Goal: Transaction & Acquisition: Book appointment/travel/reservation

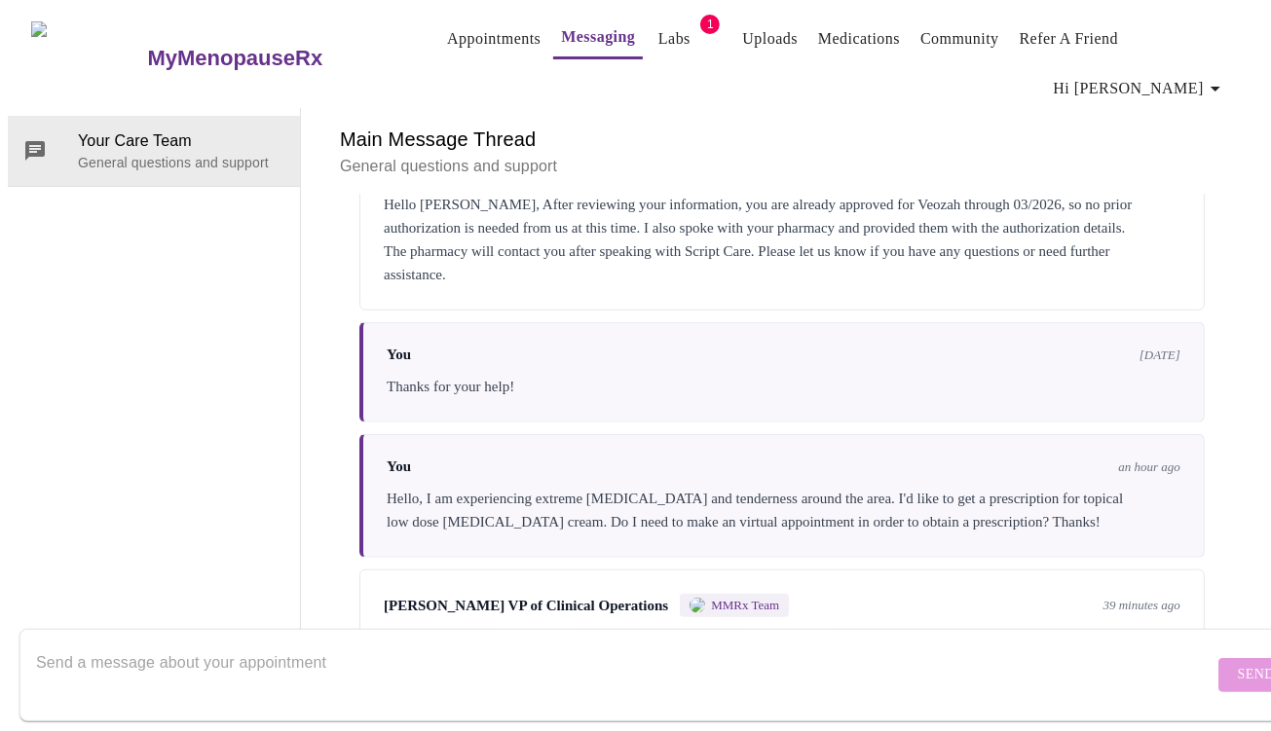
scroll to position [6367, 0]
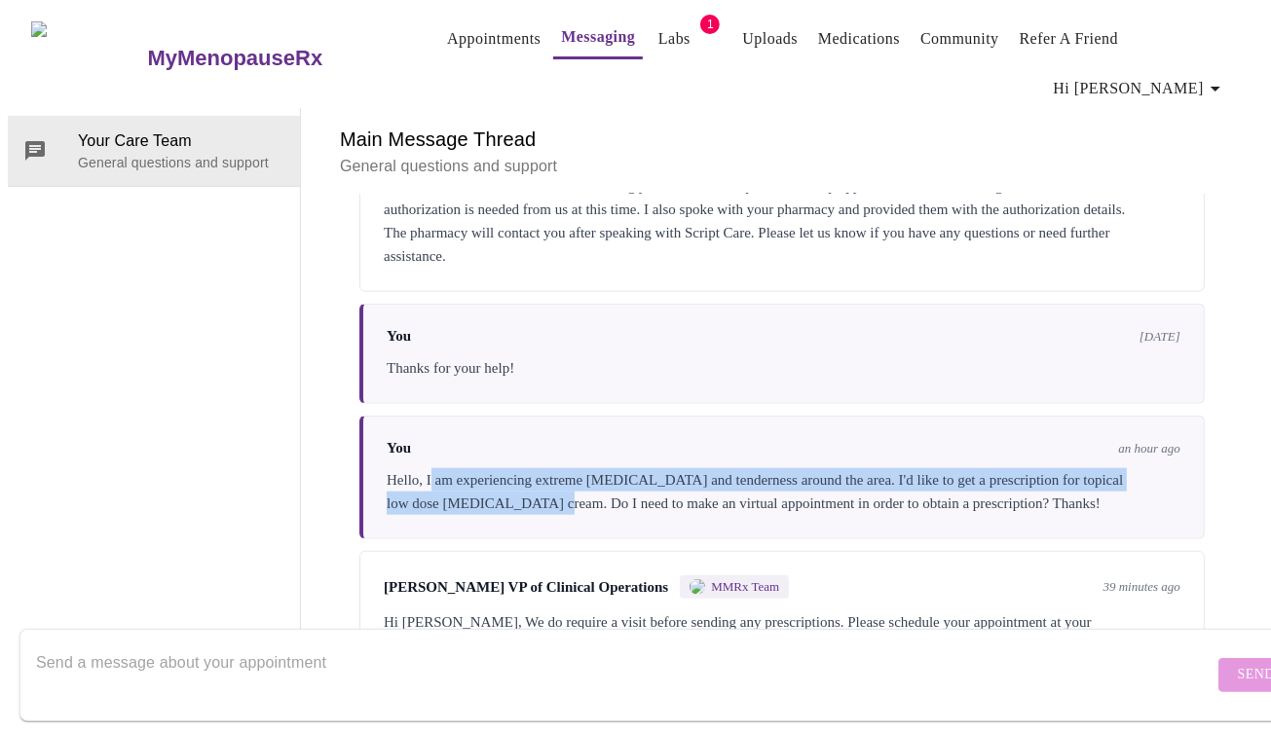
drag, startPoint x: 421, startPoint y: 355, endPoint x: 590, endPoint y: 384, distance: 171.8
click at [590, 468] on div "Hello, I am experiencing extreme [MEDICAL_DATA] and tenderness around the area.…" at bounding box center [784, 491] width 794 height 47
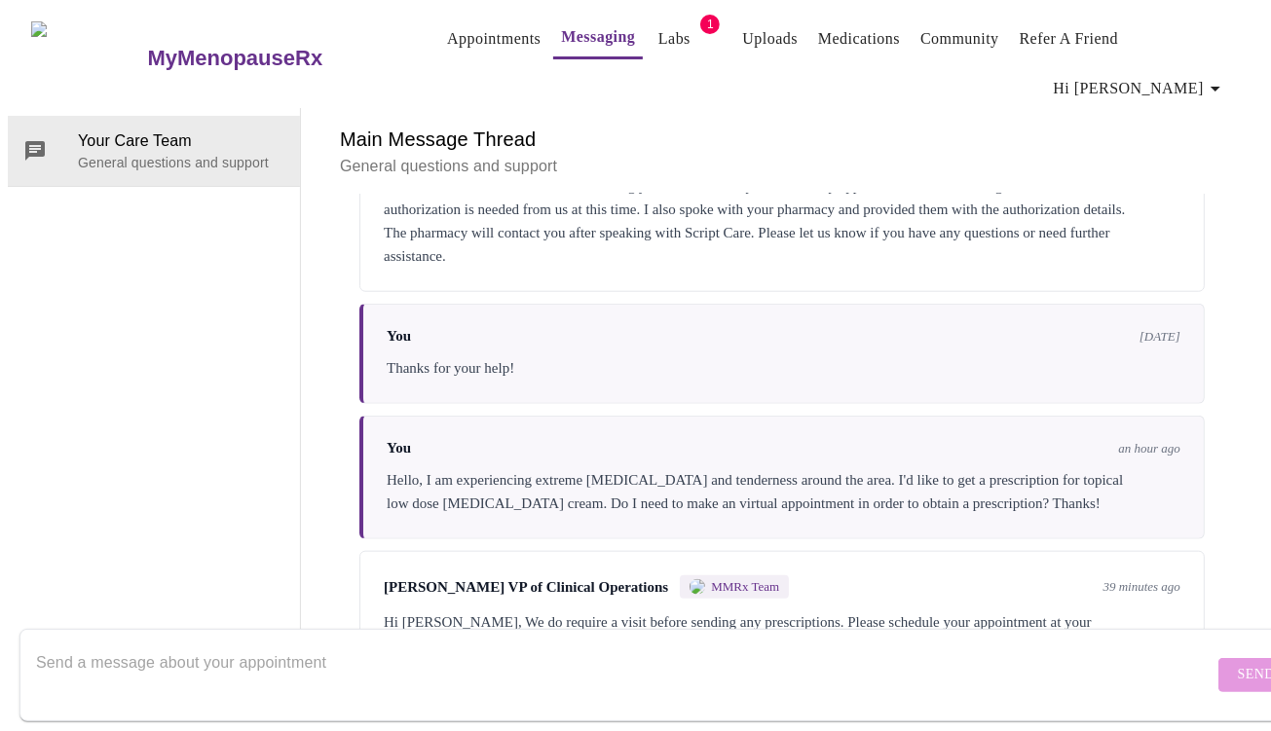
click at [602, 468] on div "Hello, I am experiencing extreme [MEDICAL_DATA] and tenderness around the area.…" at bounding box center [784, 491] width 794 height 47
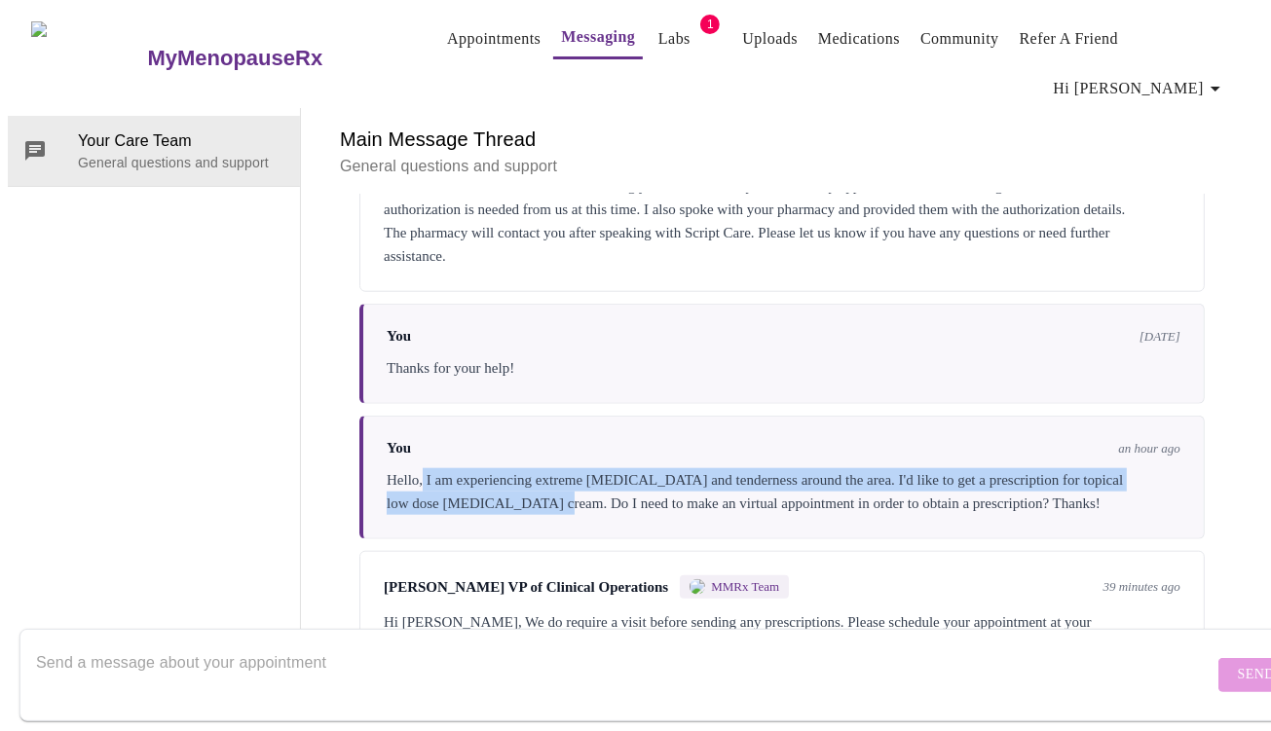
drag, startPoint x: 415, startPoint y: 355, endPoint x: 589, endPoint y: 383, distance: 176.4
click at [589, 468] on div "Hello, I am experiencing extreme [MEDICAL_DATA] and tenderness around the area.…" at bounding box center [784, 491] width 794 height 47
copy div "I am experiencing extreme [MEDICAL_DATA] and tenderness around the area. I'd li…"
click at [460, 41] on link "Appointments" at bounding box center [493, 38] width 93 height 27
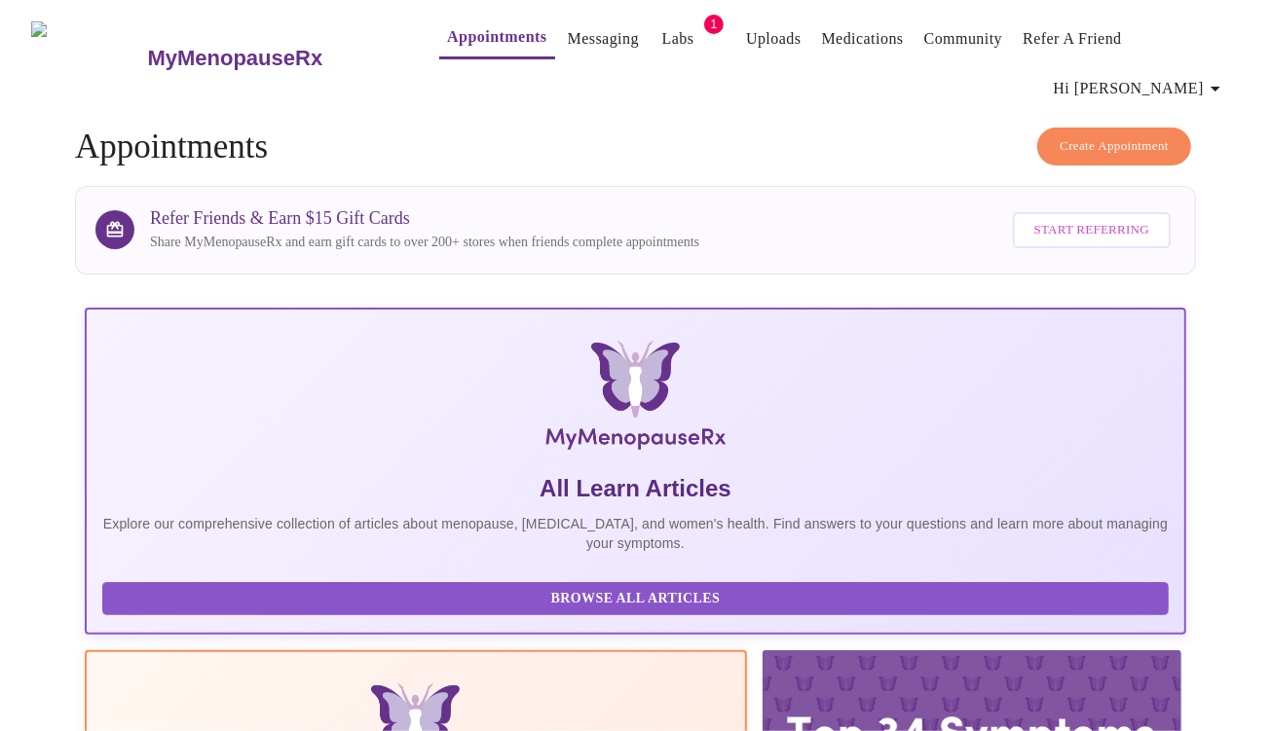
click at [1100, 135] on span "Create Appointment" at bounding box center [1114, 146] width 109 height 22
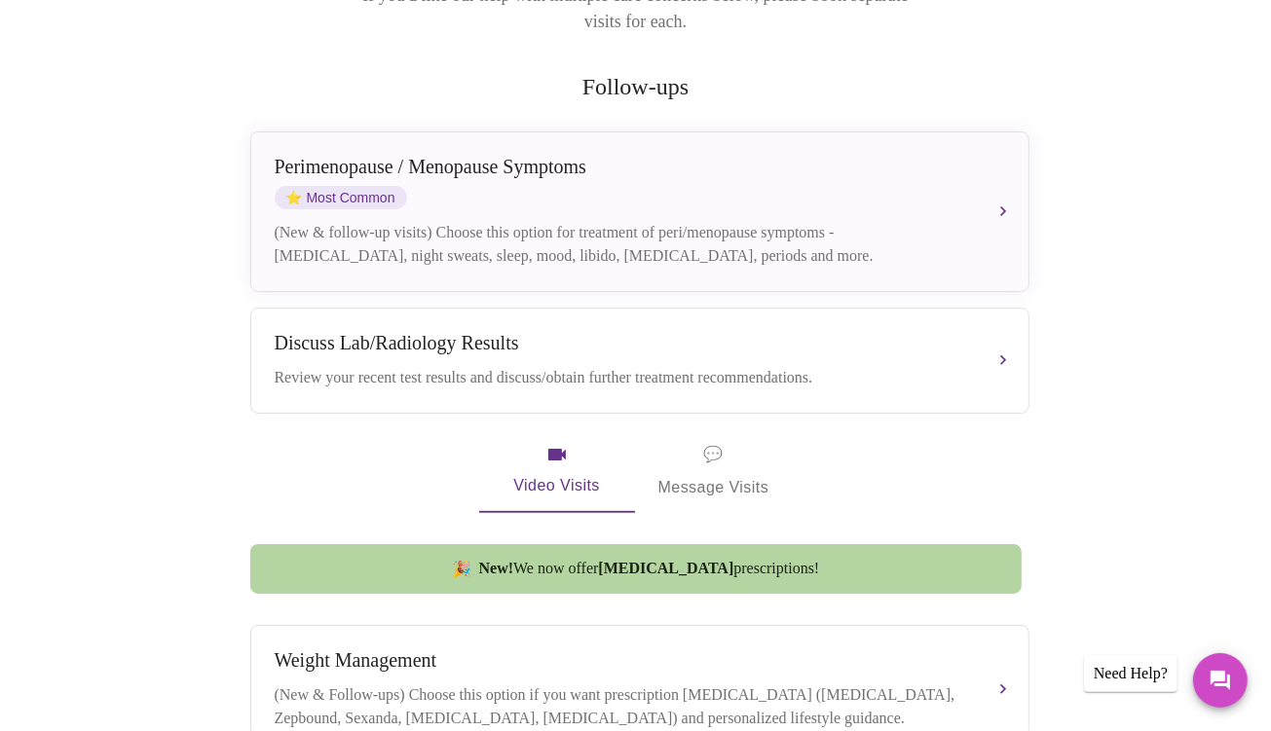
scroll to position [349, 0]
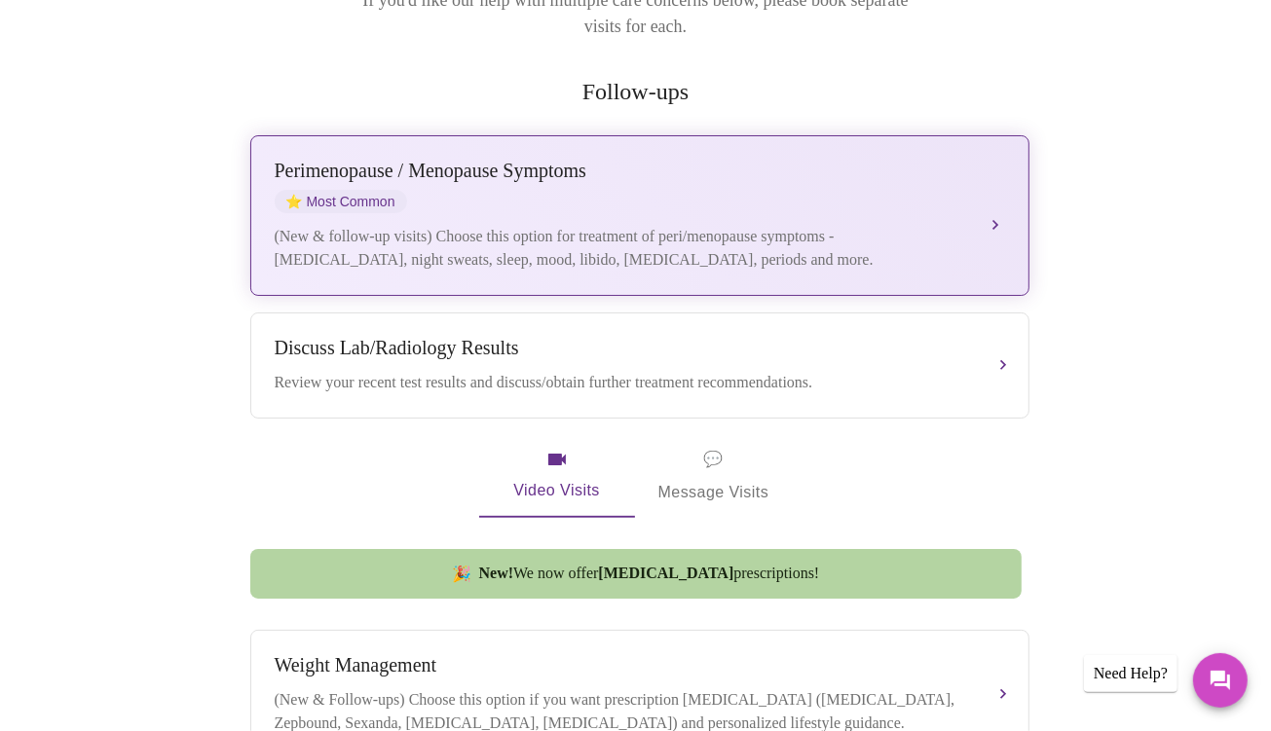
click at [419, 225] on div "(New & follow-up visits) Choose this option for treatment of peri/menopause sym…" at bounding box center [620, 248] width 691 height 47
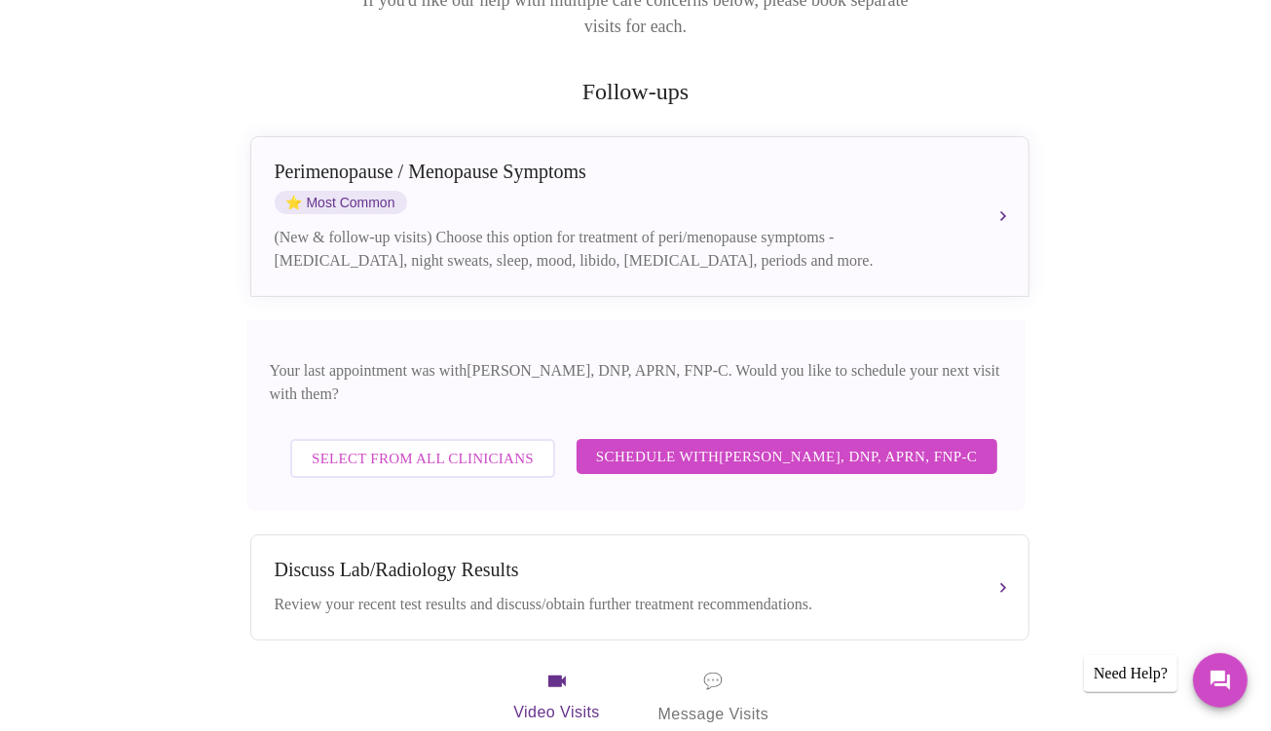
click at [754, 444] on span "Schedule with [PERSON_NAME], DNP, APRN, FNP-C" at bounding box center [787, 456] width 382 height 25
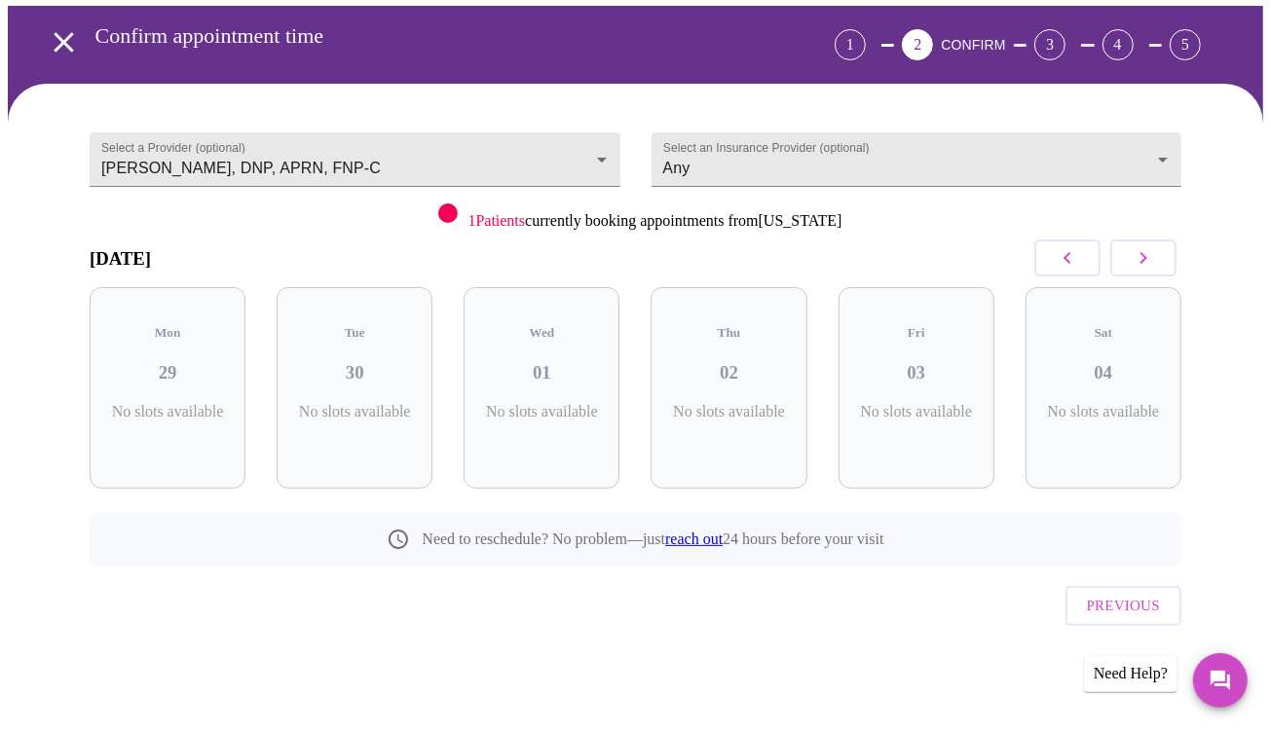
scroll to position [61, 0]
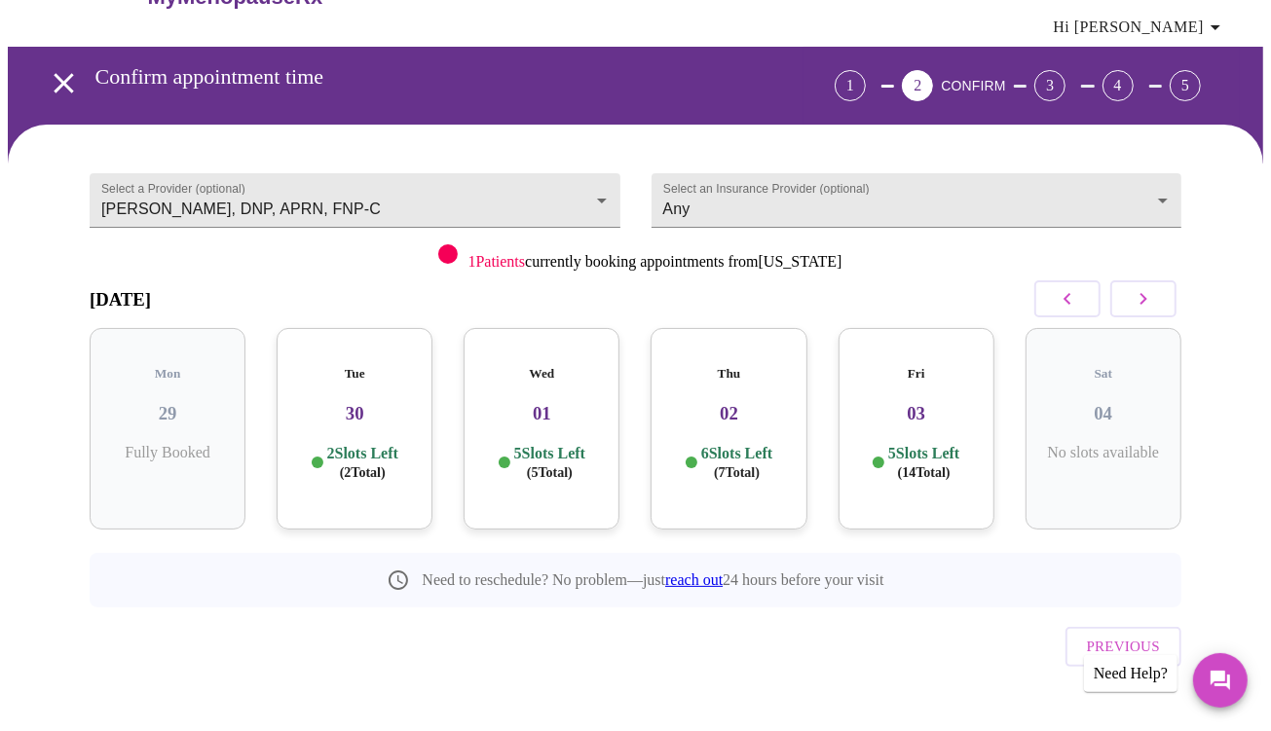
click at [354, 449] on p "2 Slots Left ( 2 Total)" at bounding box center [362, 463] width 71 height 38
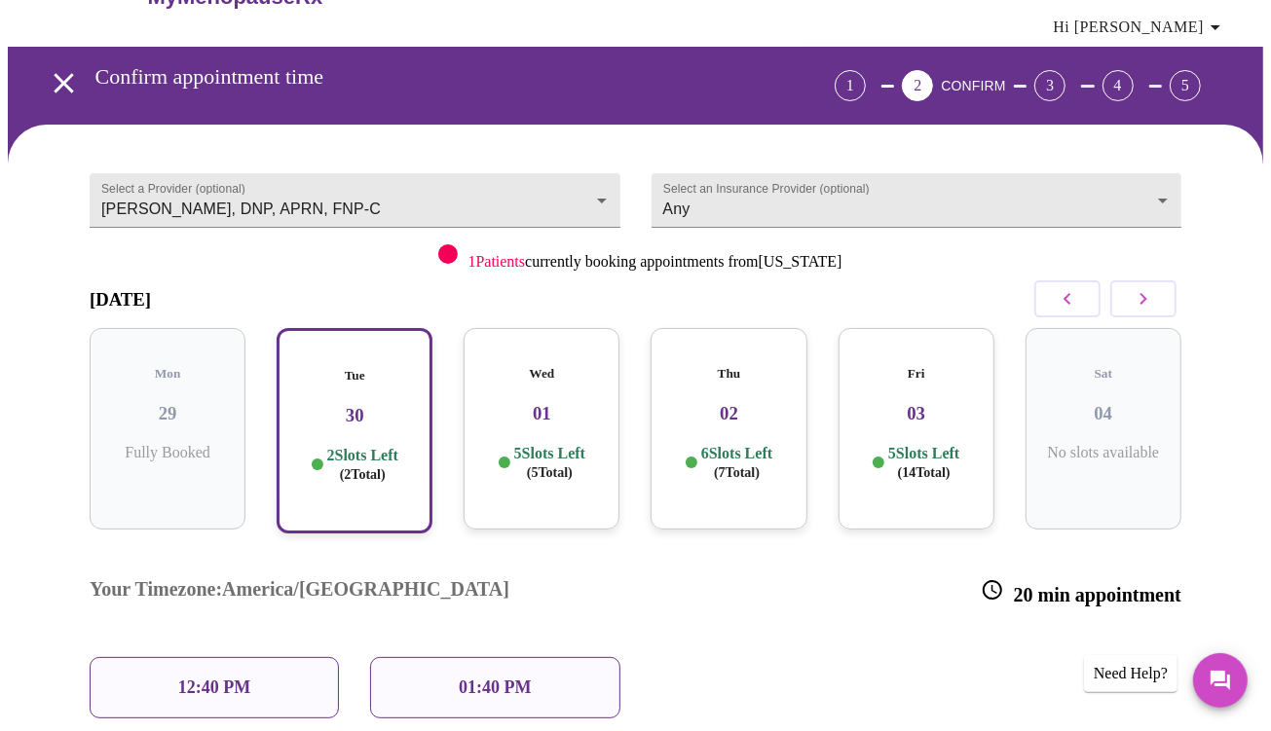
click at [222, 678] on p "12:40 PM" at bounding box center [214, 688] width 72 height 20
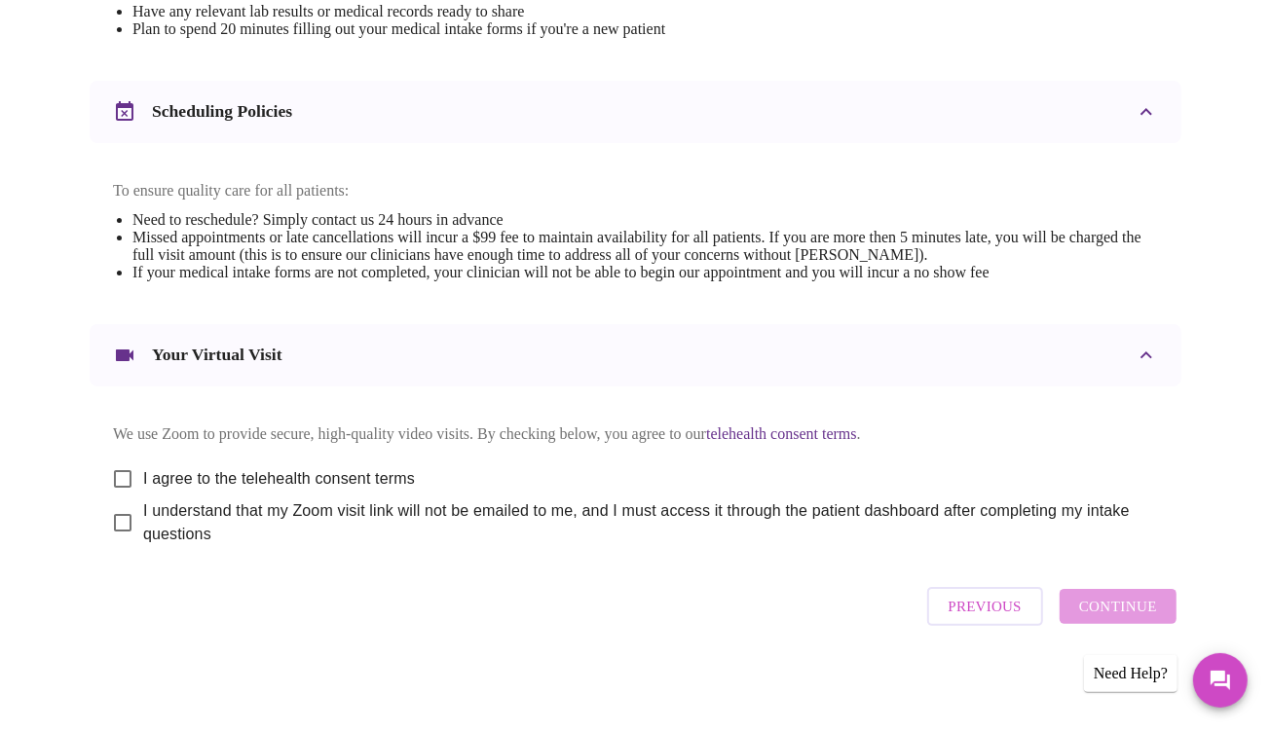
scroll to position [892, 0]
click at [113, 459] on input "I agree to the telehealth consent terms" at bounding box center [122, 479] width 41 height 41
checkbox input "true"
click at [115, 514] on input "I understand that my Zoom visit link will not be emailed to me, and I must acce…" at bounding box center [122, 523] width 41 height 41
checkbox input "true"
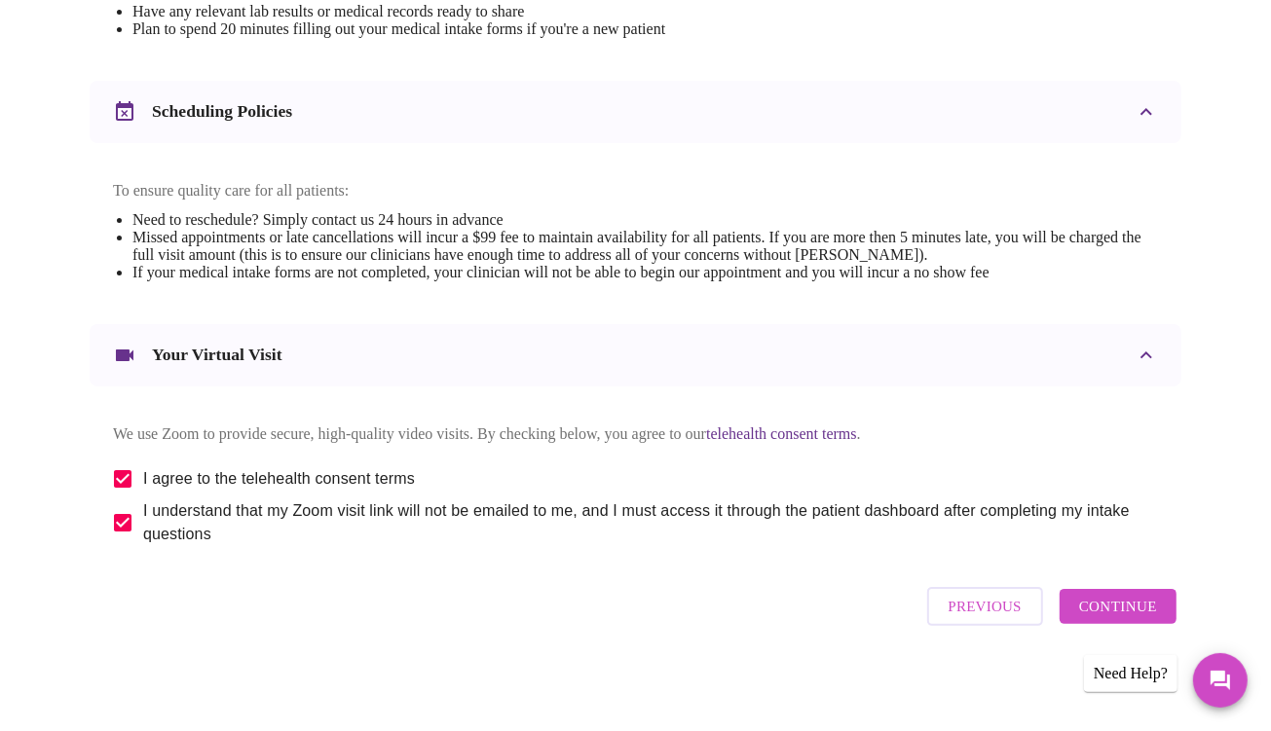
click at [1114, 608] on span "Continue" at bounding box center [1118, 606] width 78 height 25
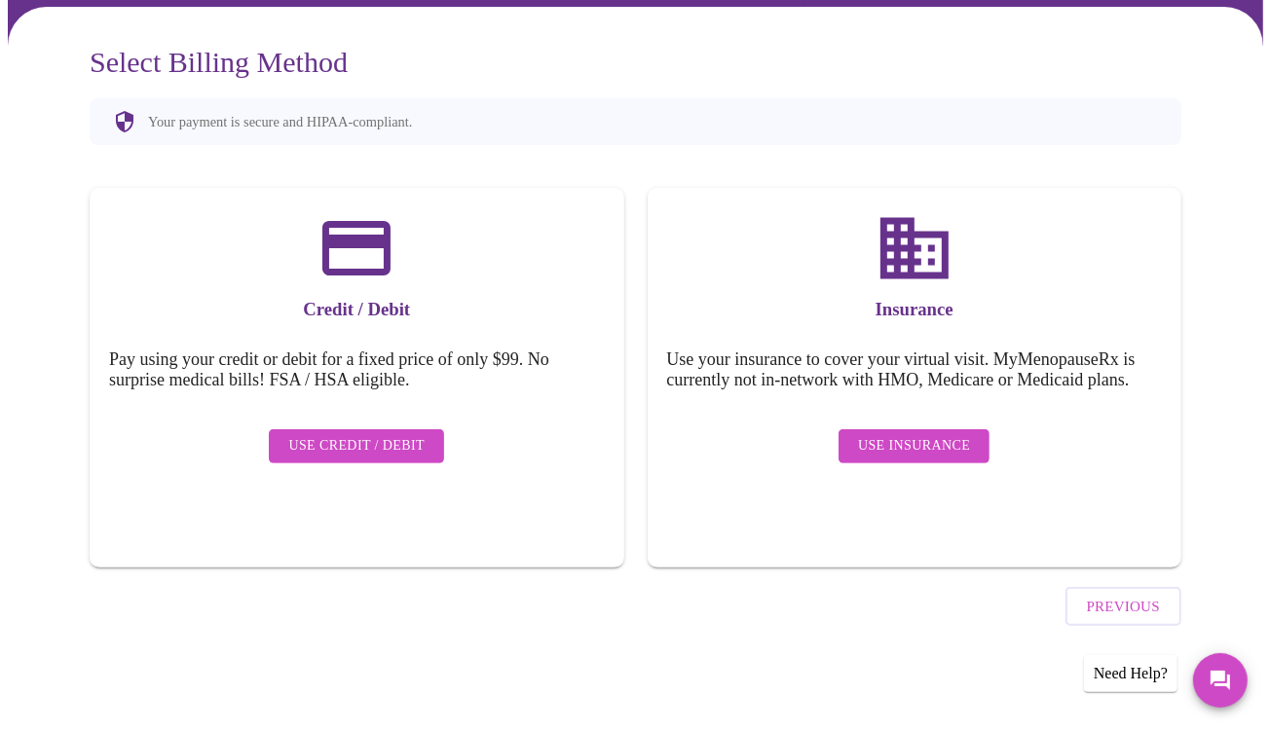
scroll to position [108, 0]
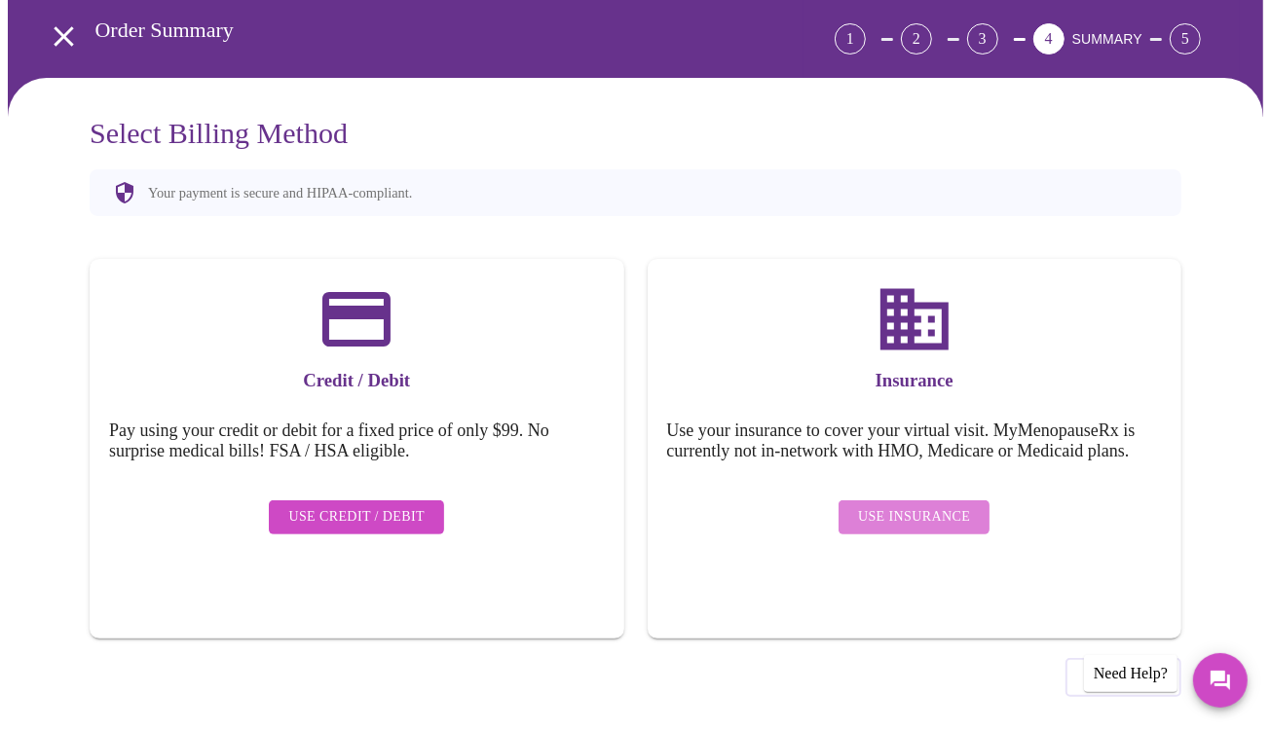
click at [890, 510] on span "Use Insurance" at bounding box center [914, 517] width 112 height 24
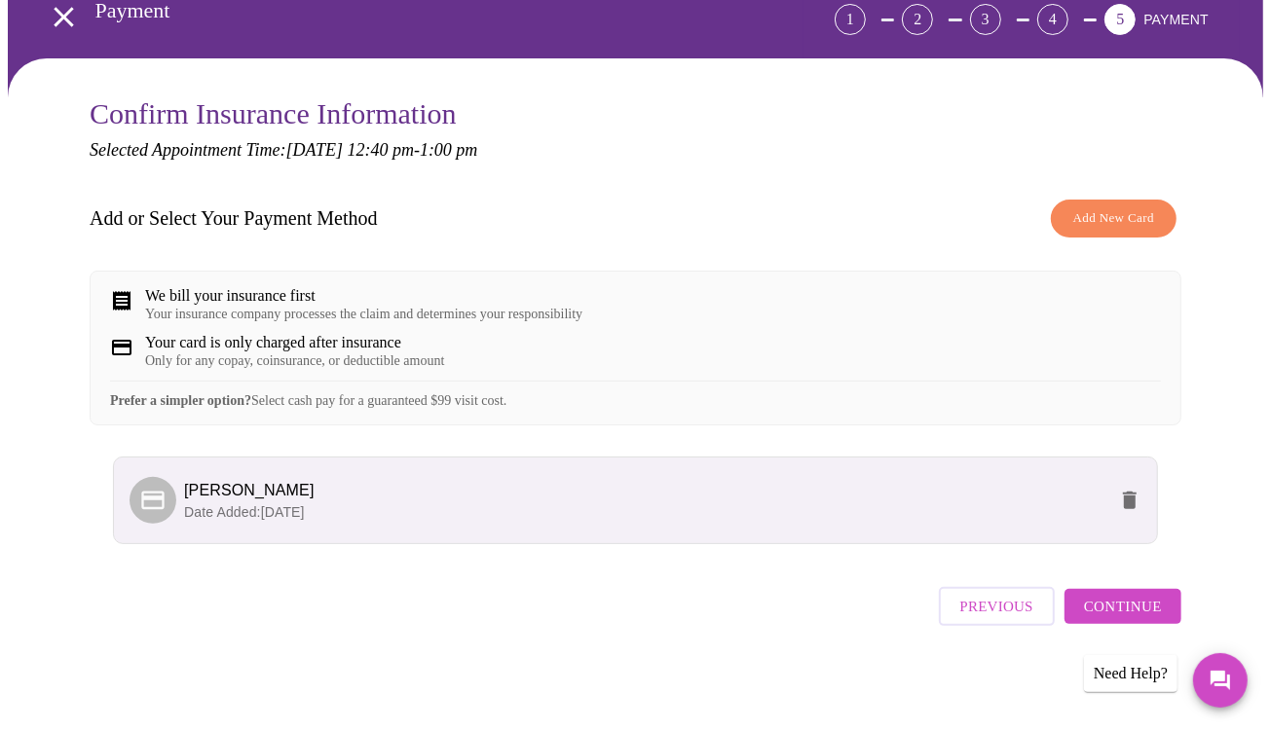
scroll to position [150, 0]
click at [1127, 607] on span "Continue" at bounding box center [1123, 606] width 78 height 25
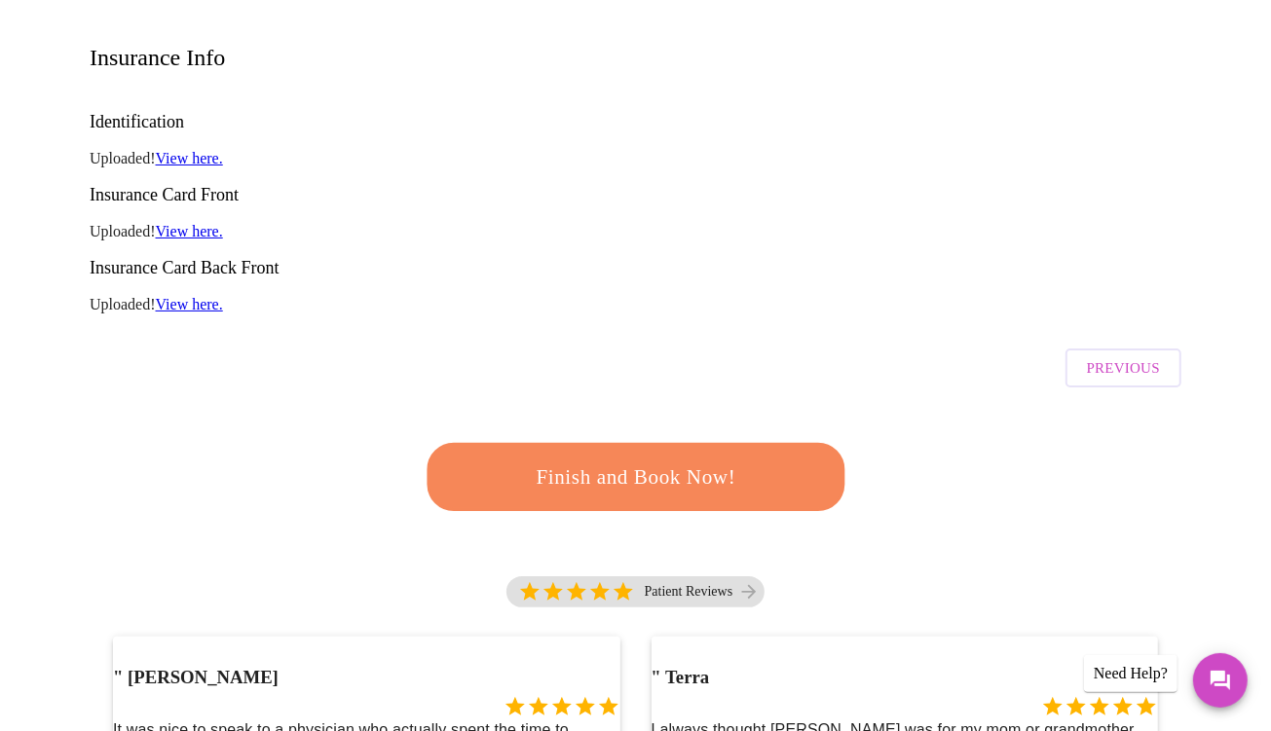
scroll to position [442, 0]
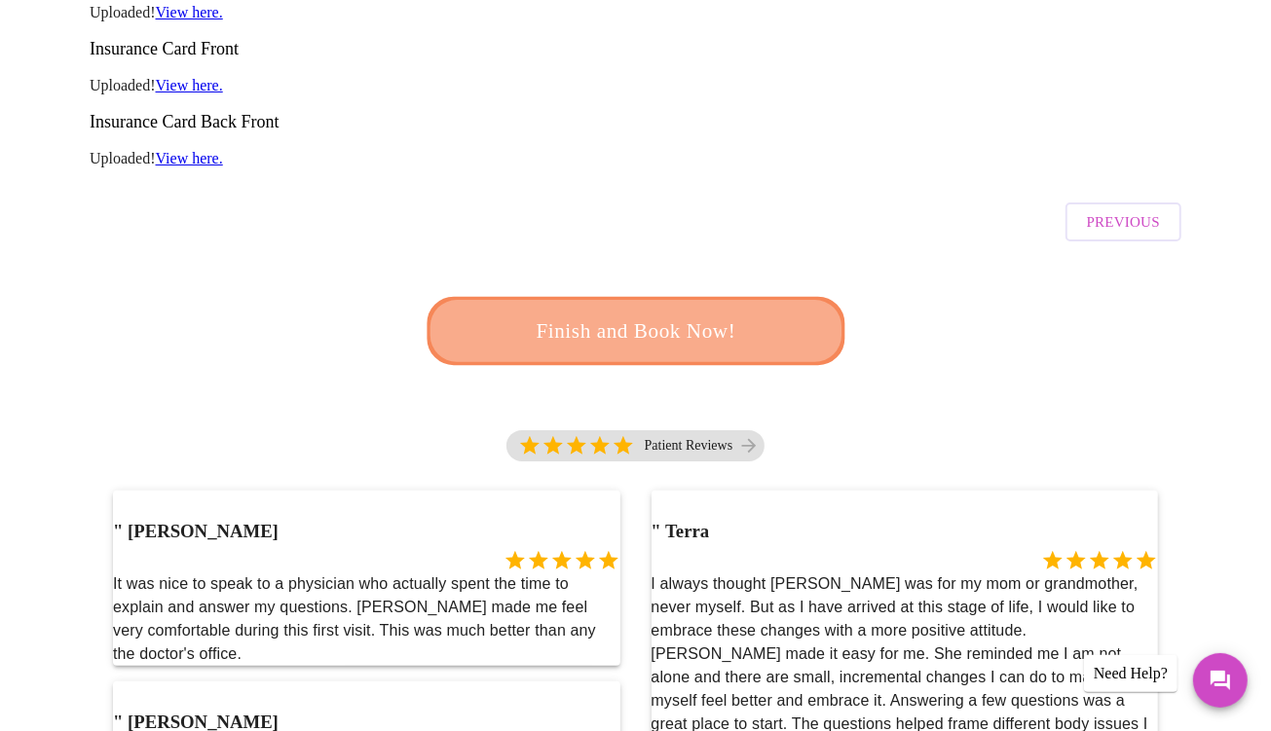
click at [667, 314] on span "Finish and Book Now!" at bounding box center [636, 332] width 360 height 36
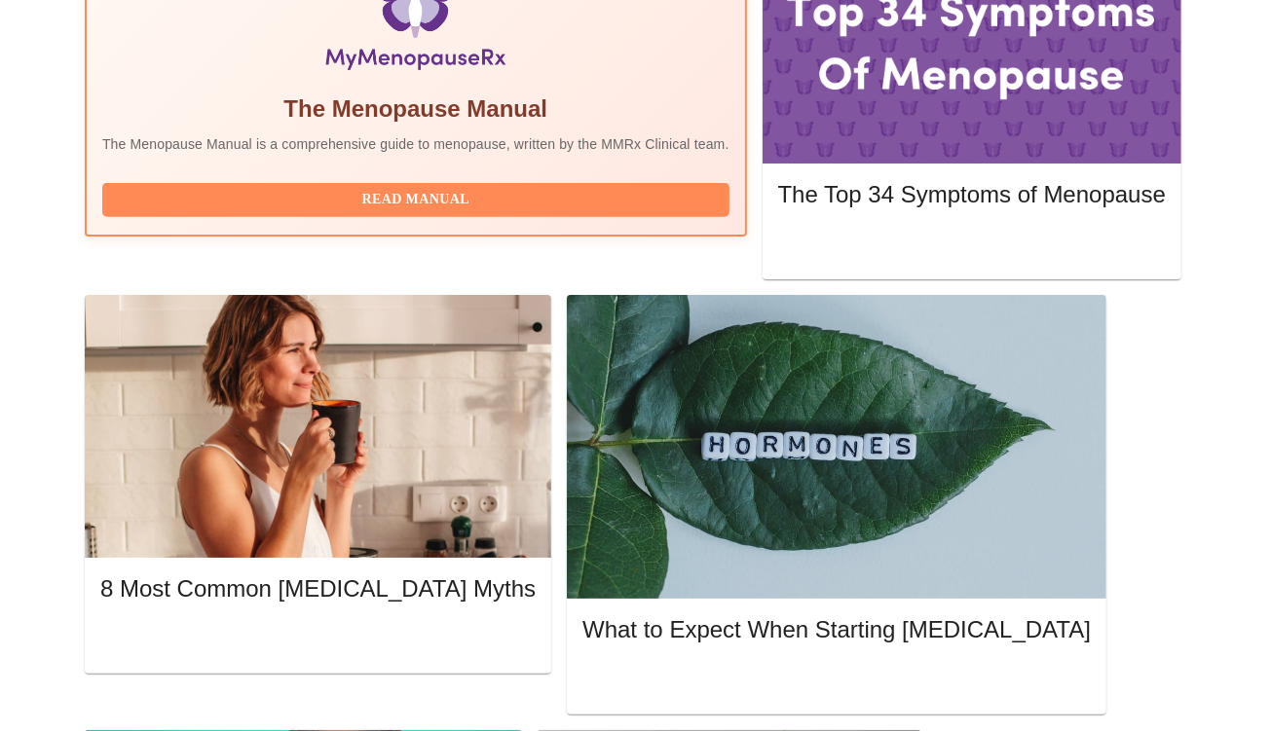
scroll to position [734, 0]
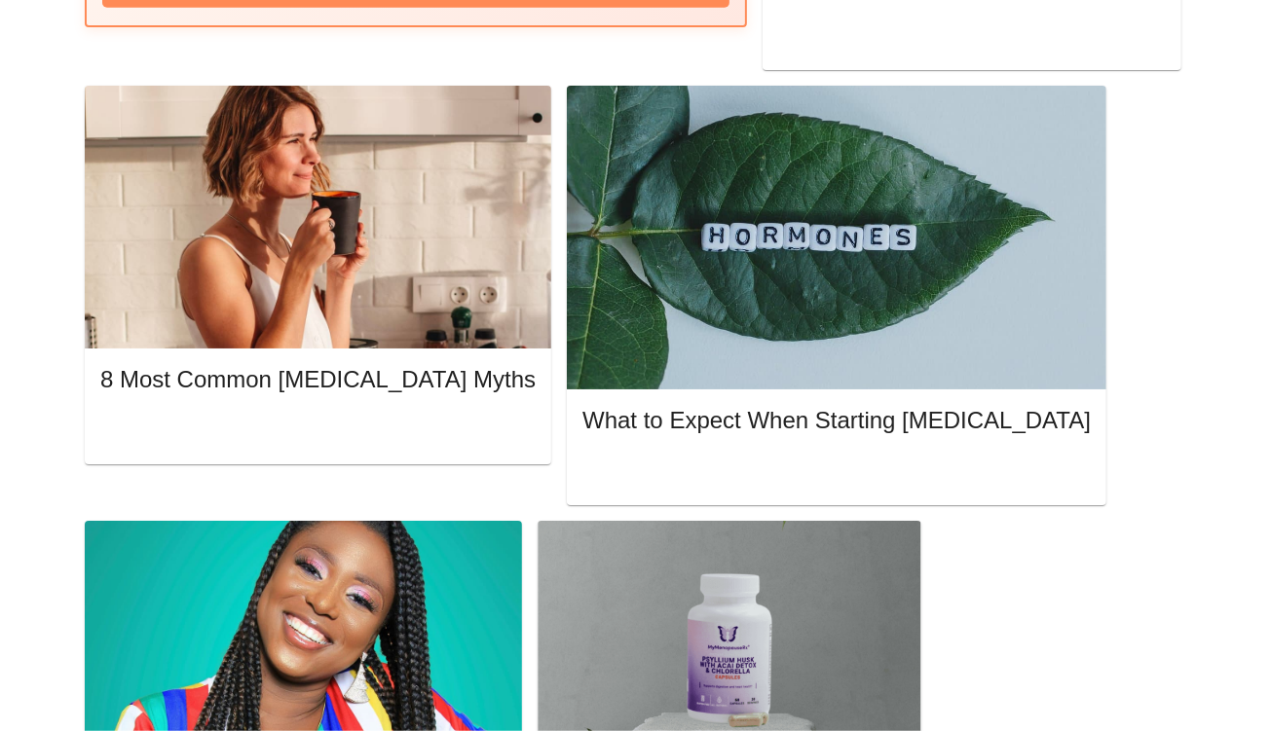
scroll to position [1124, 0]
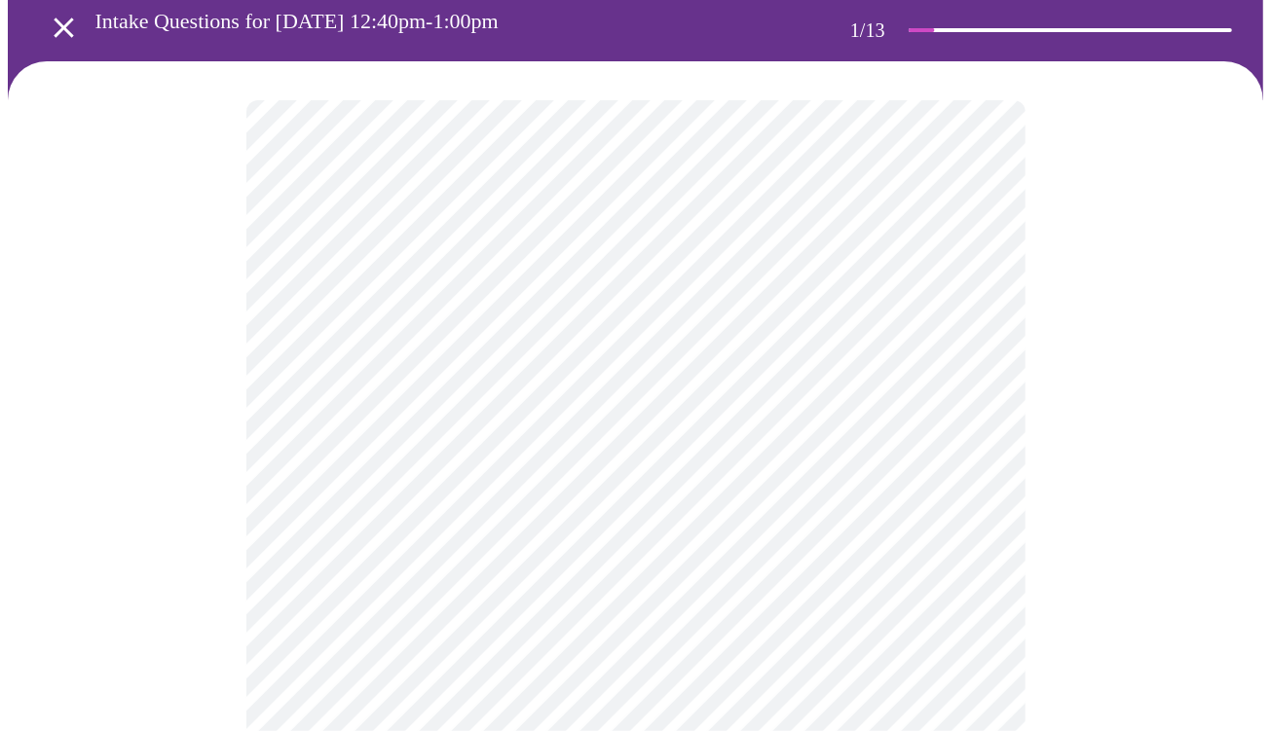
scroll to position [195, 0]
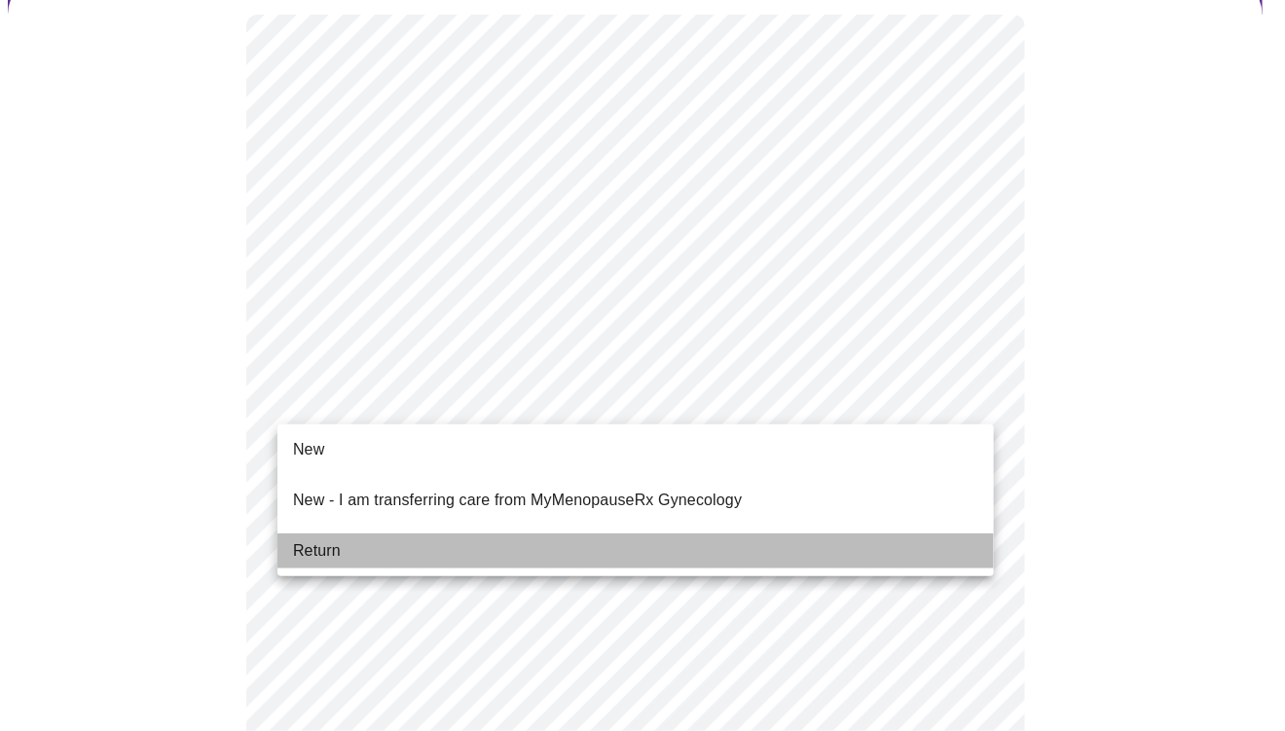
click at [317, 540] on span "Return" at bounding box center [317, 551] width 48 height 23
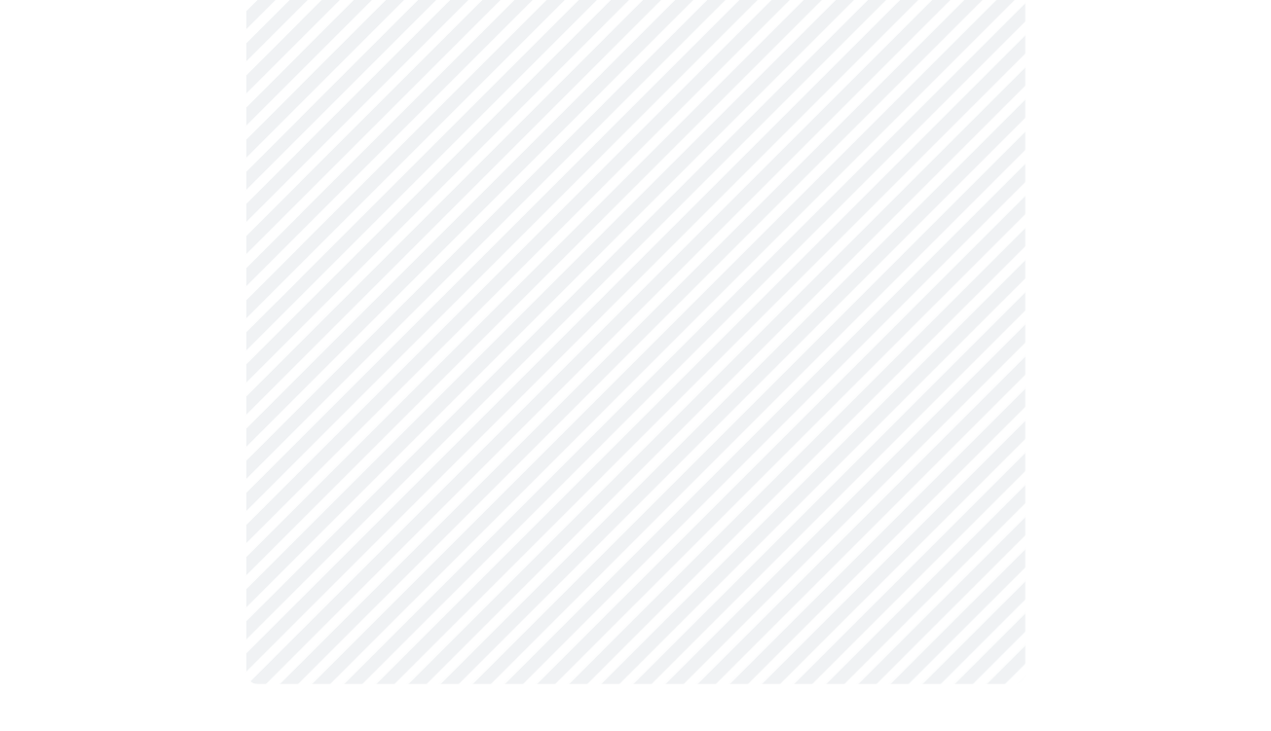
scroll to position [0, 0]
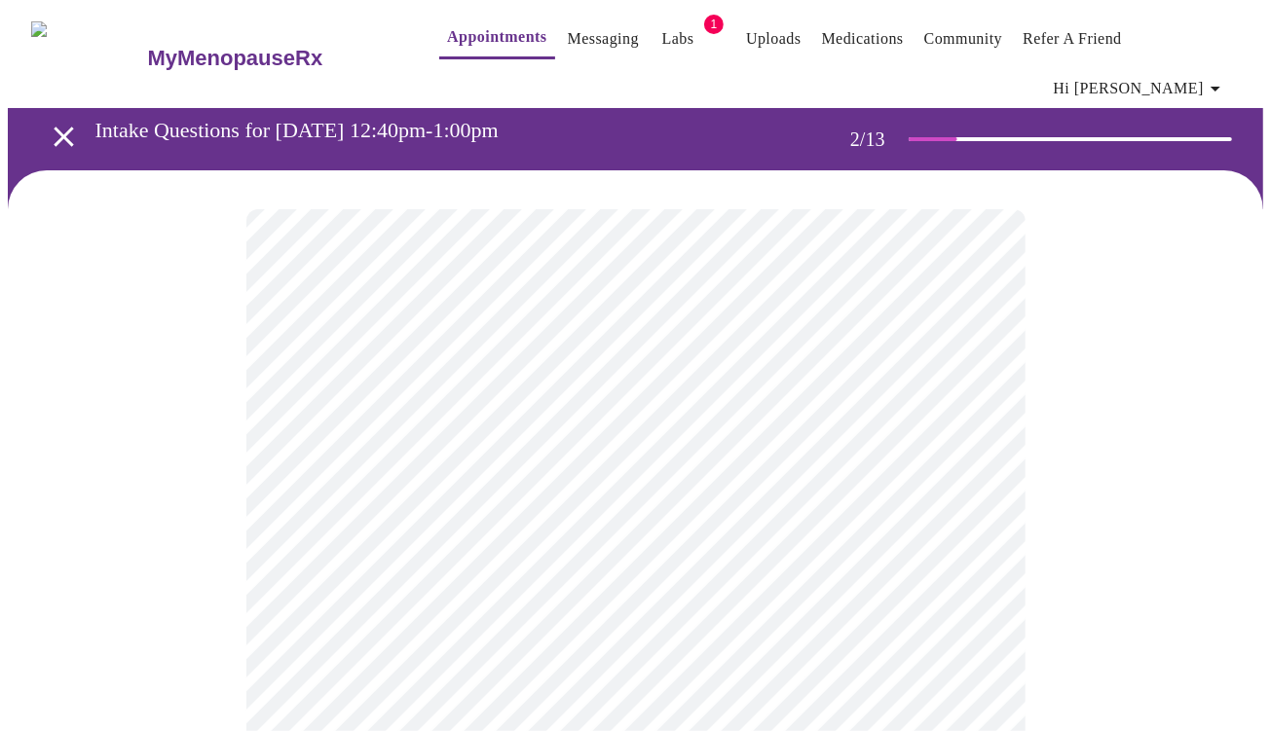
click at [297, 400] on body "MyMenopauseRx Appointments Messaging Labs 1 Uploads Medications Community Refer…" at bounding box center [635, 626] width 1255 height 1236
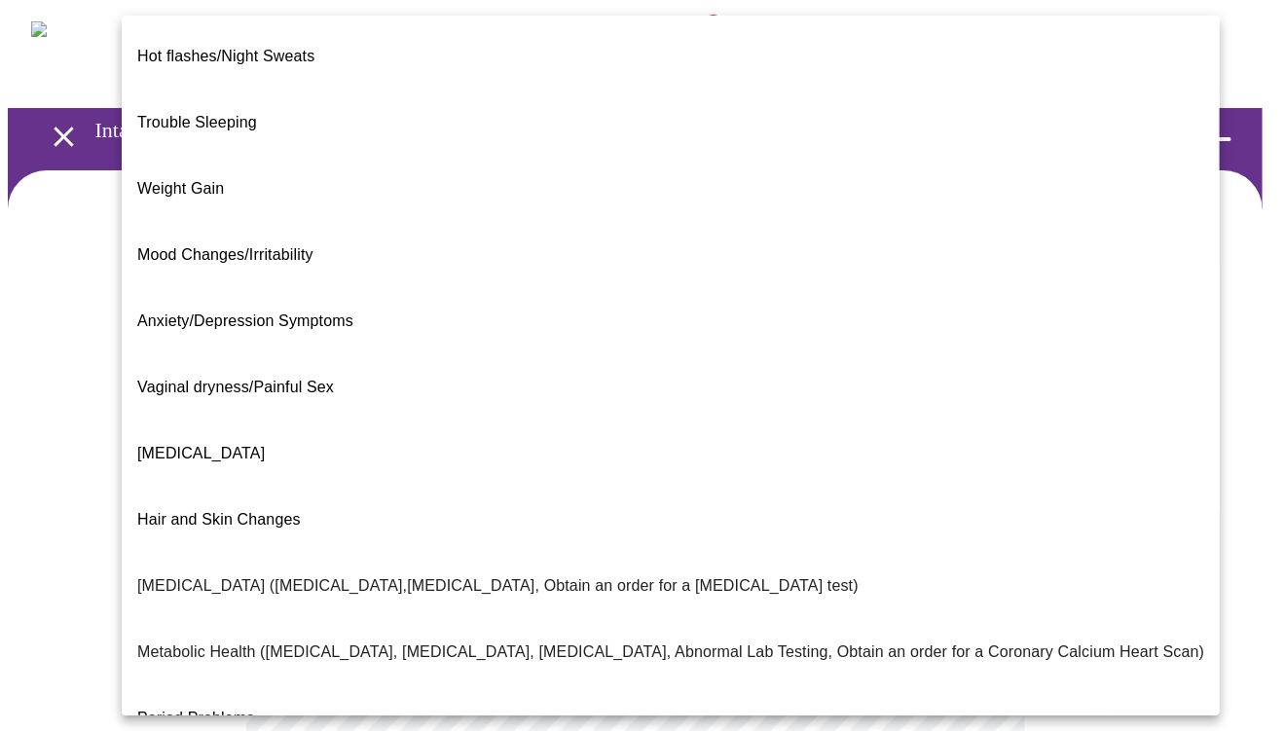
click at [293, 379] on span "Vaginal dryness/Painful Sex" at bounding box center [235, 387] width 197 height 17
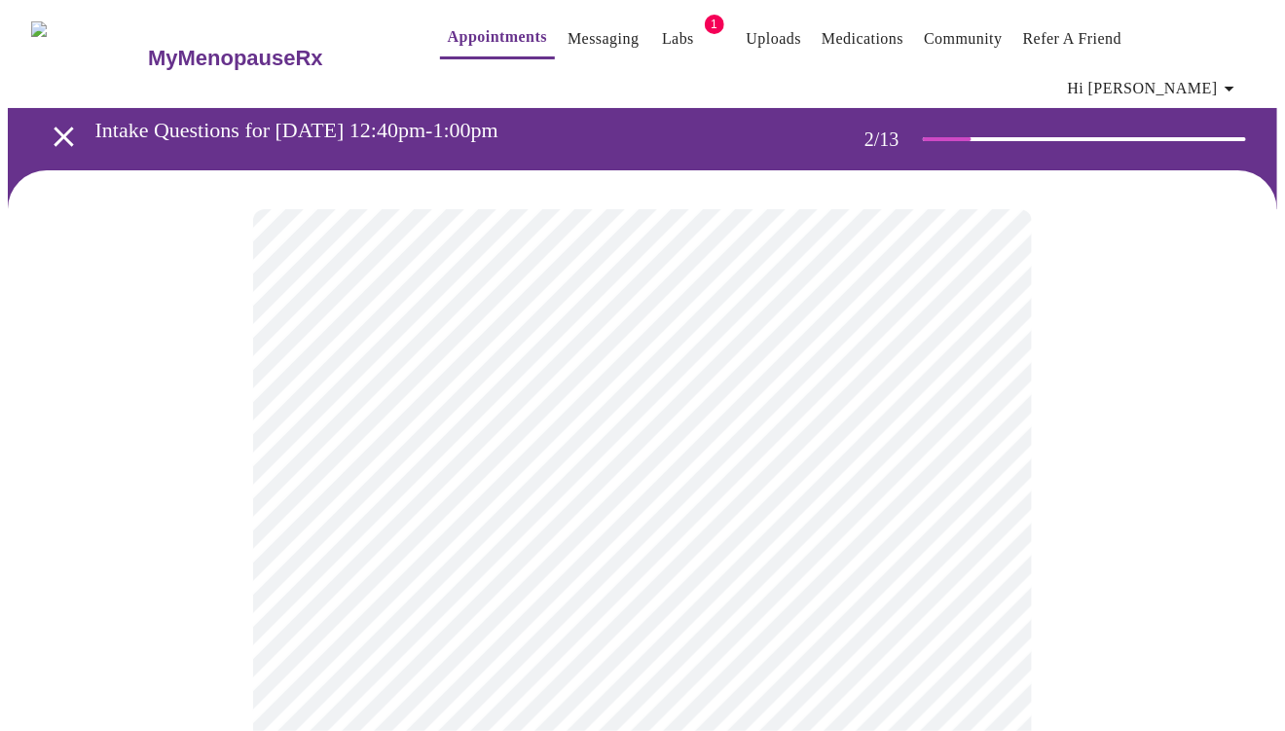
click at [564, 621] on body "MyMenopauseRx Appointments Messaging Labs 1 Uploads Medications Community Refer…" at bounding box center [643, 619] width 1270 height 1223
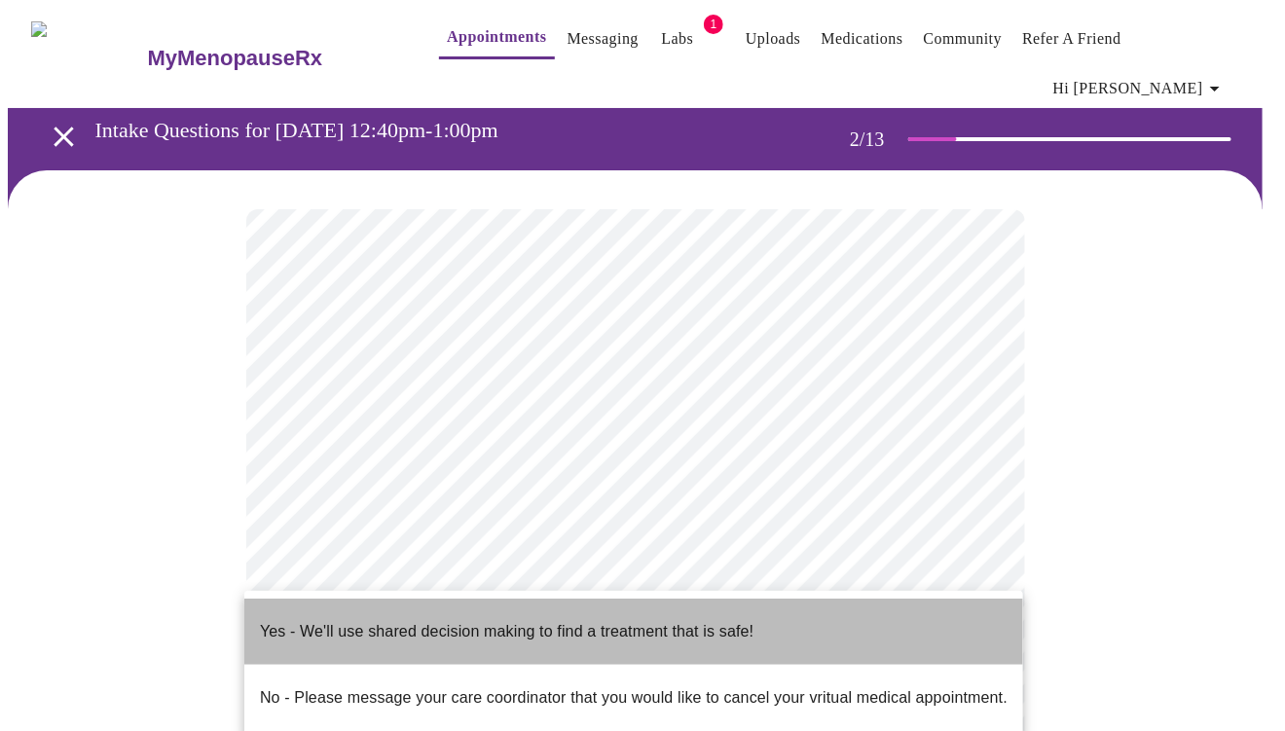
click at [466, 620] on p "Yes - We'll use shared decision making to find a treatment that is safe!" at bounding box center [507, 631] width 494 height 23
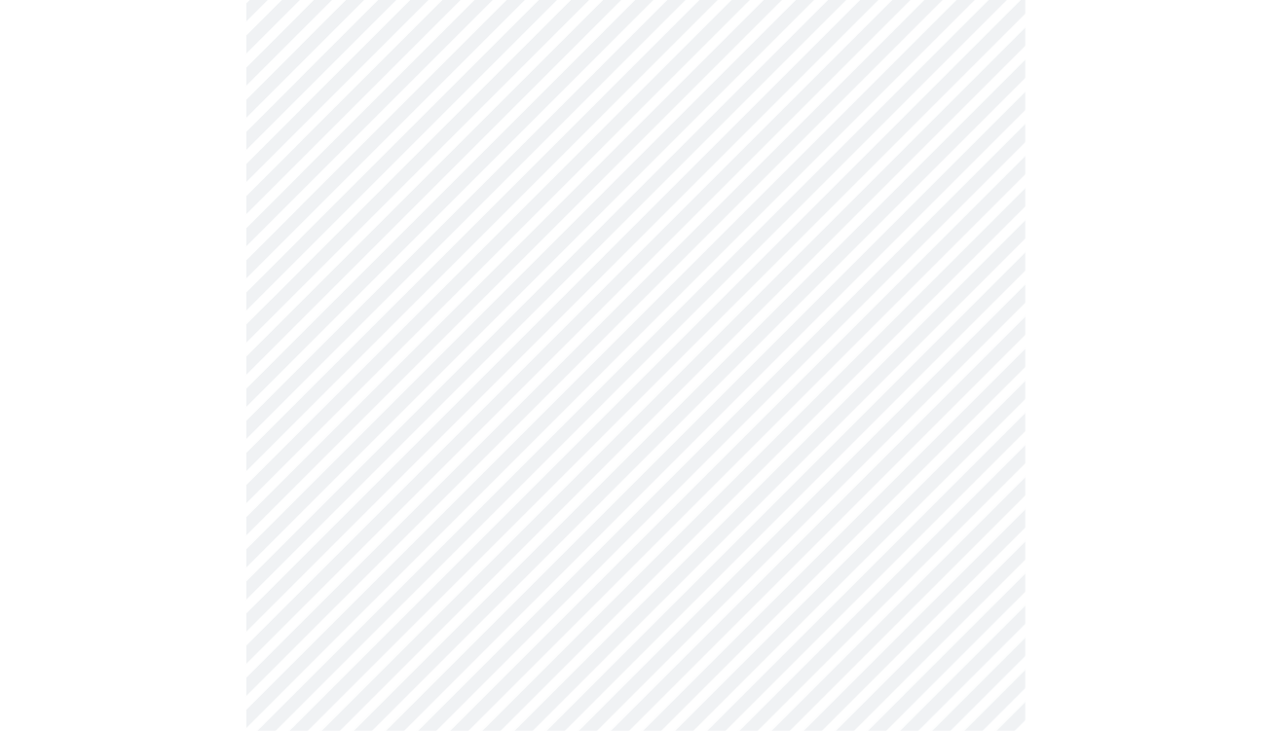
scroll to position [292, 0]
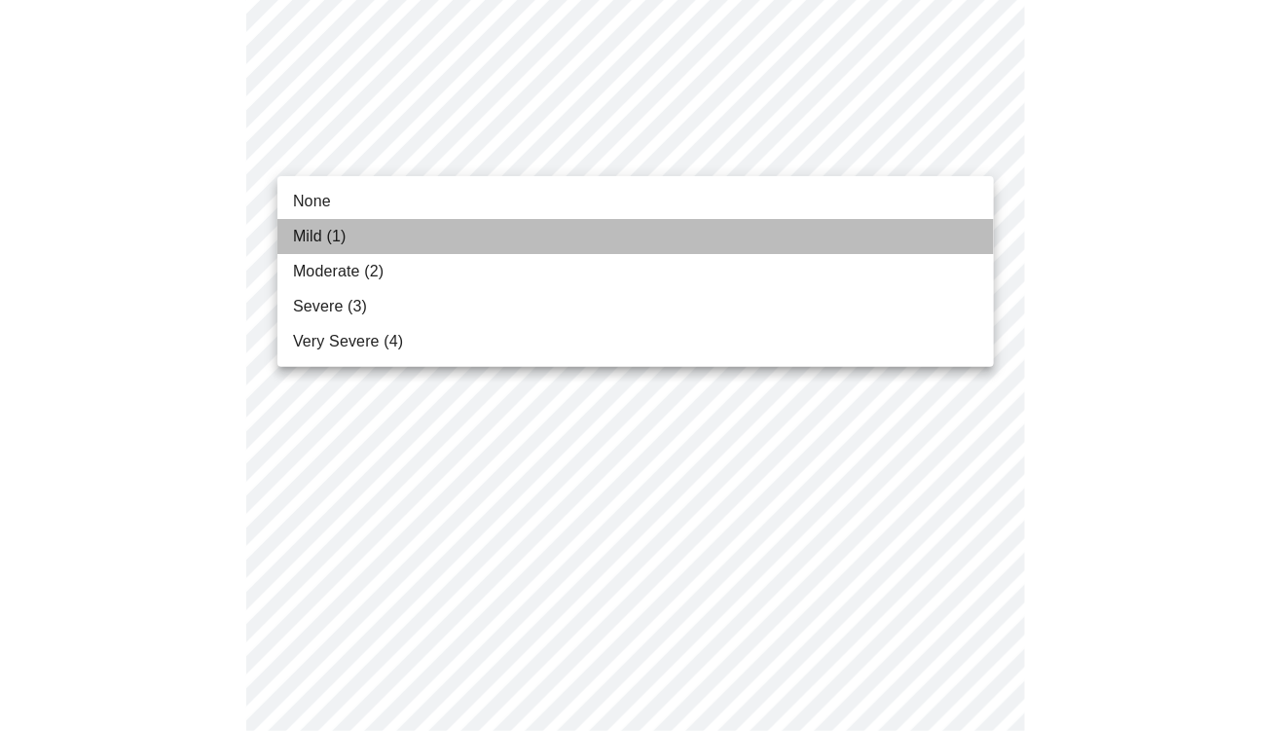
click at [293, 232] on span "Mild (1)" at bounding box center [320, 236] width 54 height 23
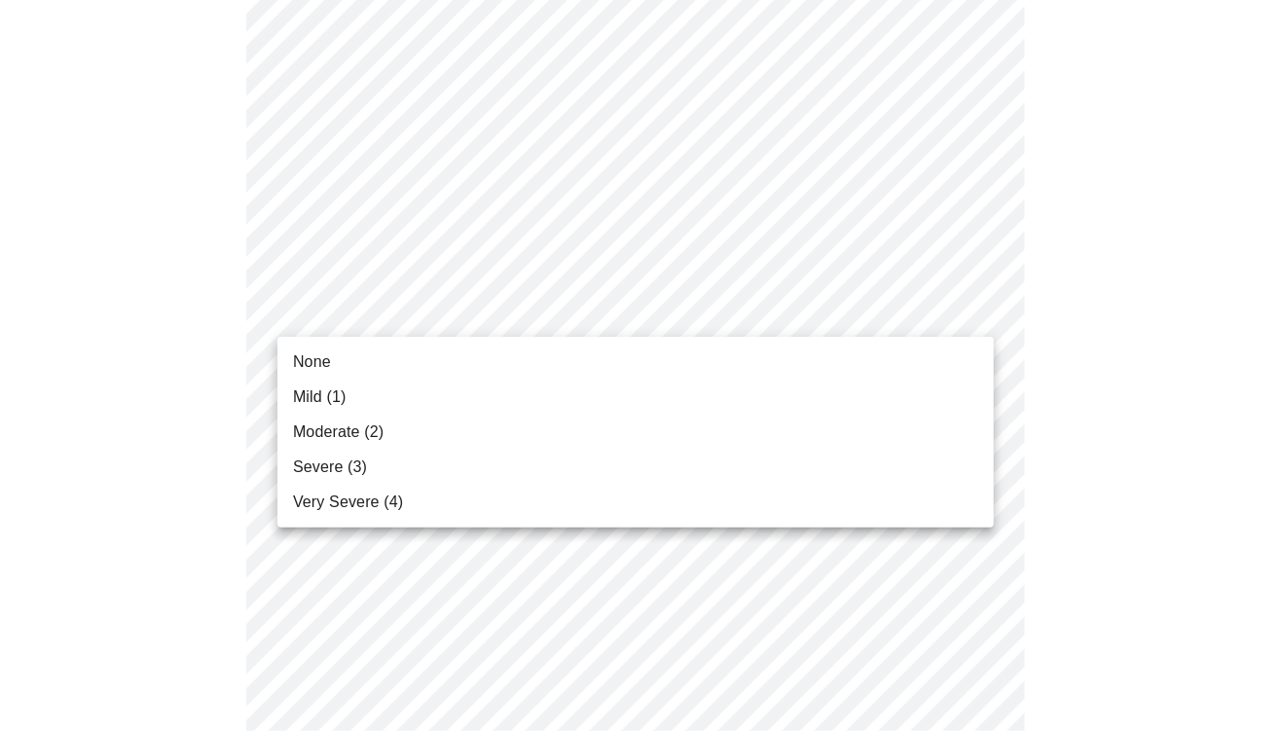
click at [330, 367] on li "None" at bounding box center [636, 362] width 717 height 35
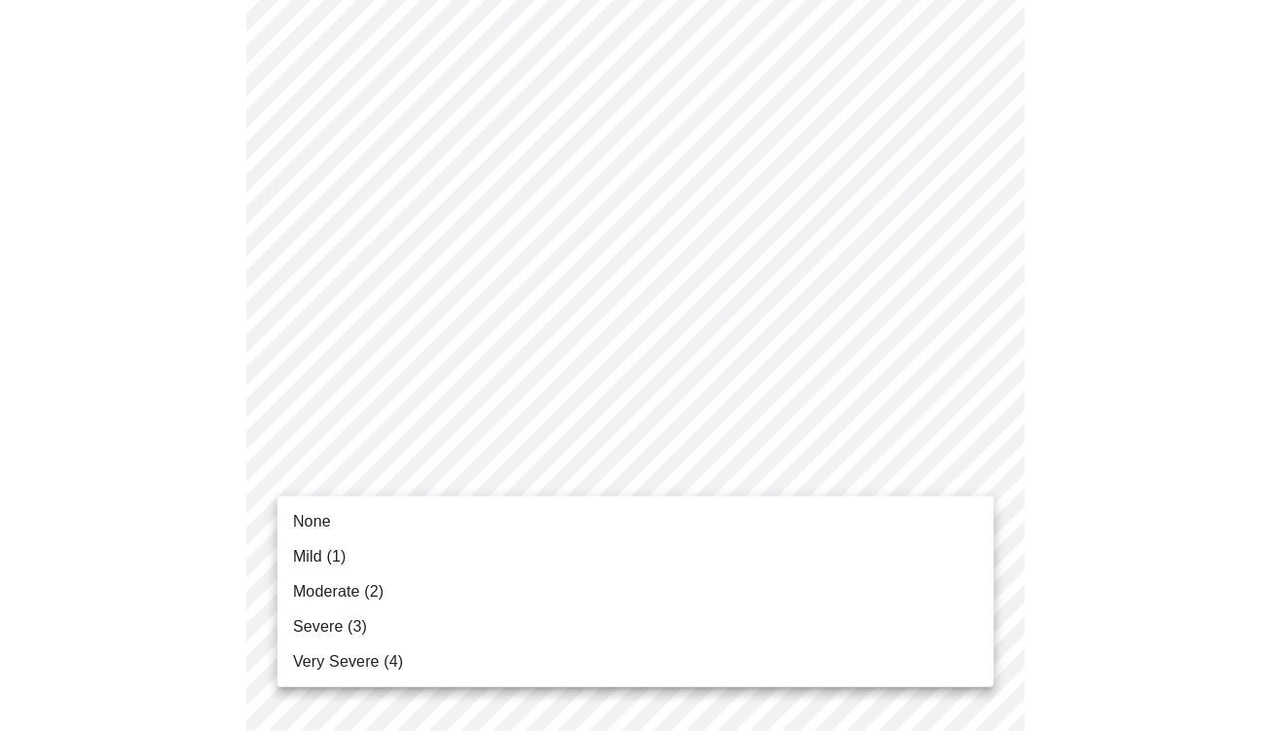
click at [314, 587] on span "Moderate (2)" at bounding box center [338, 591] width 91 height 23
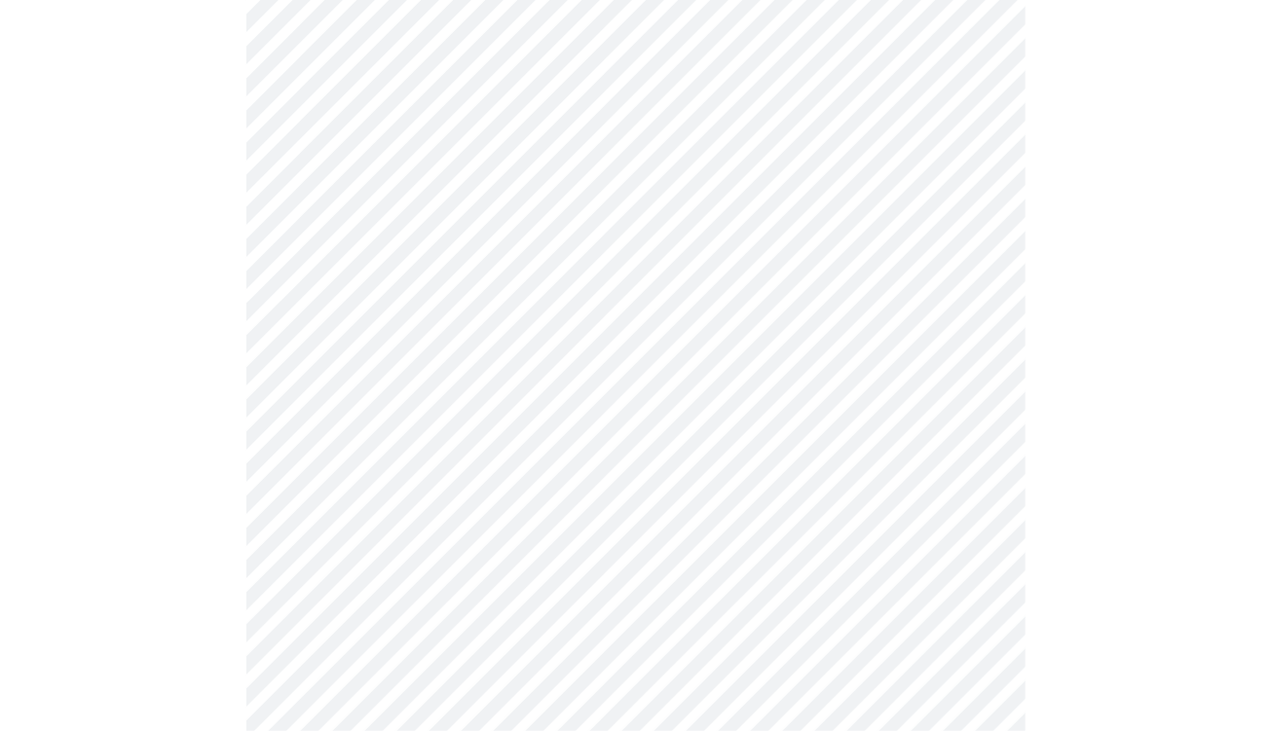
scroll to position [487, 0]
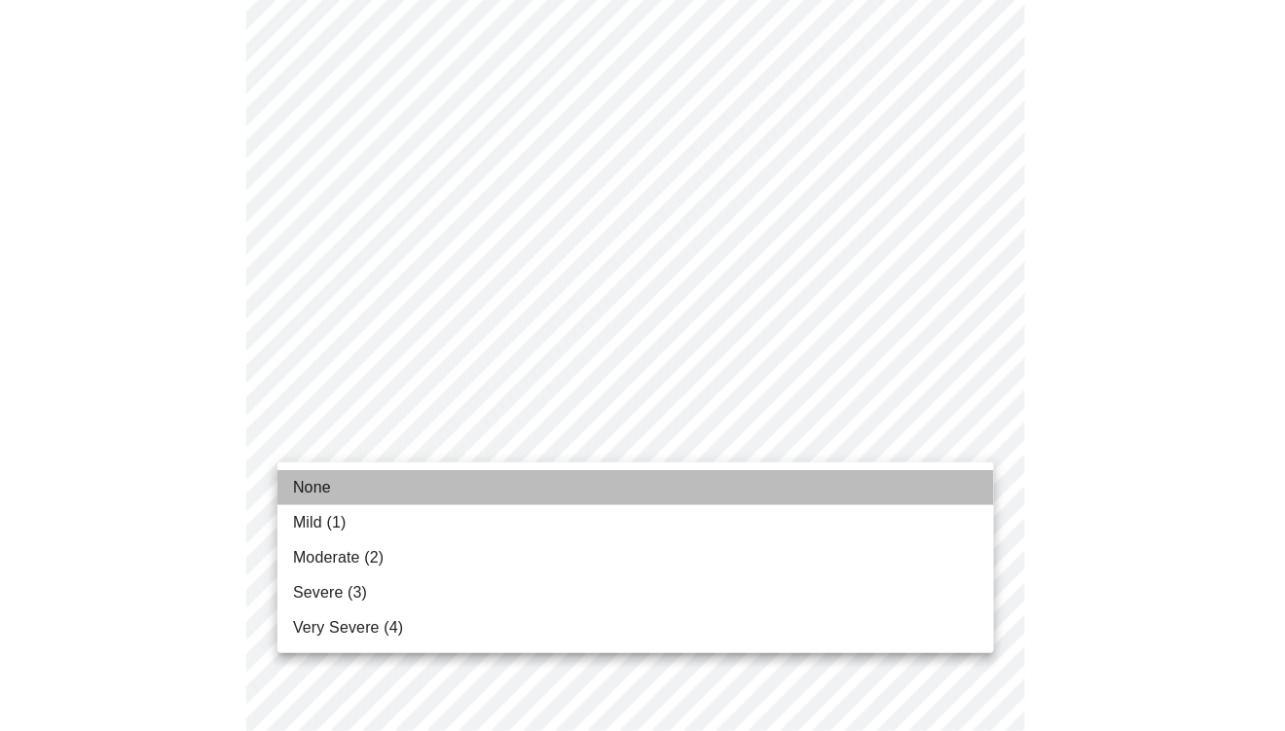
click at [316, 487] on span "None" at bounding box center [312, 487] width 38 height 23
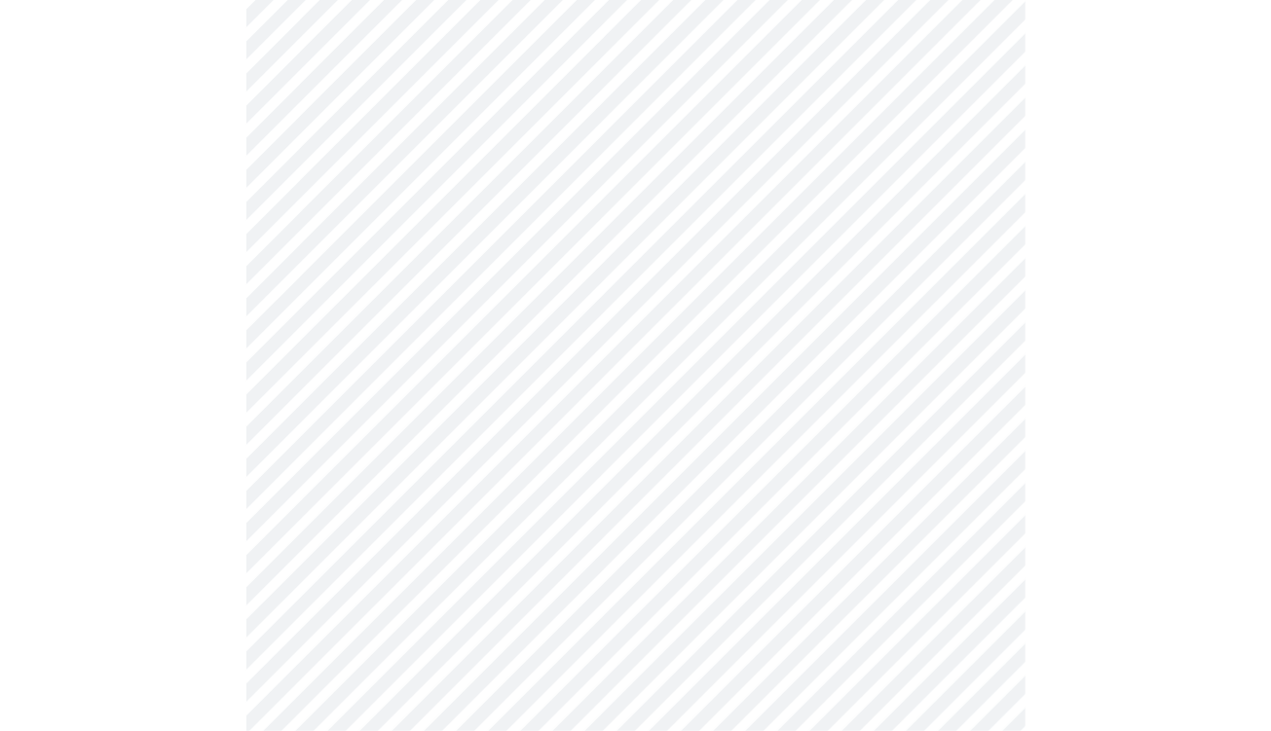
scroll to position [682, 0]
click at [403, 385] on body "MyMenopauseRx Appointments Messaging Labs 1 Uploads Medications Community Refer…" at bounding box center [635, 640] width 1255 height 2629
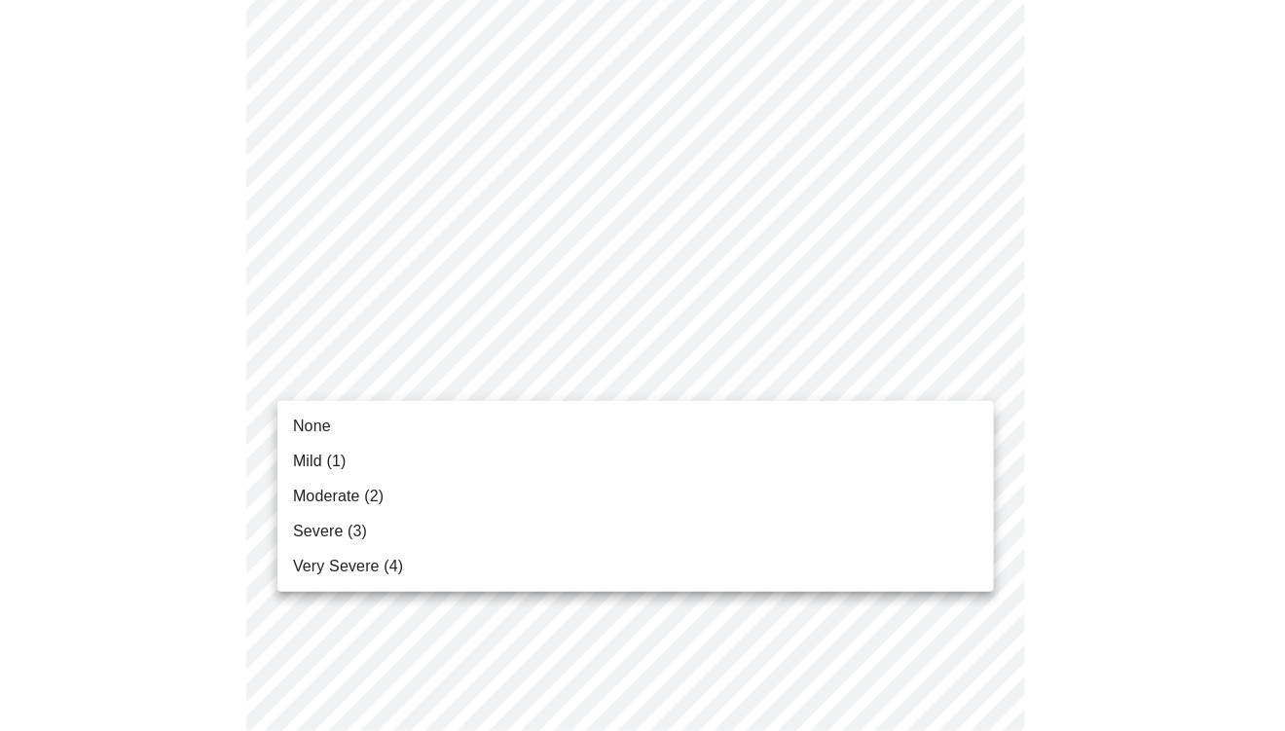
click at [304, 462] on span "Mild (1)" at bounding box center [320, 461] width 54 height 23
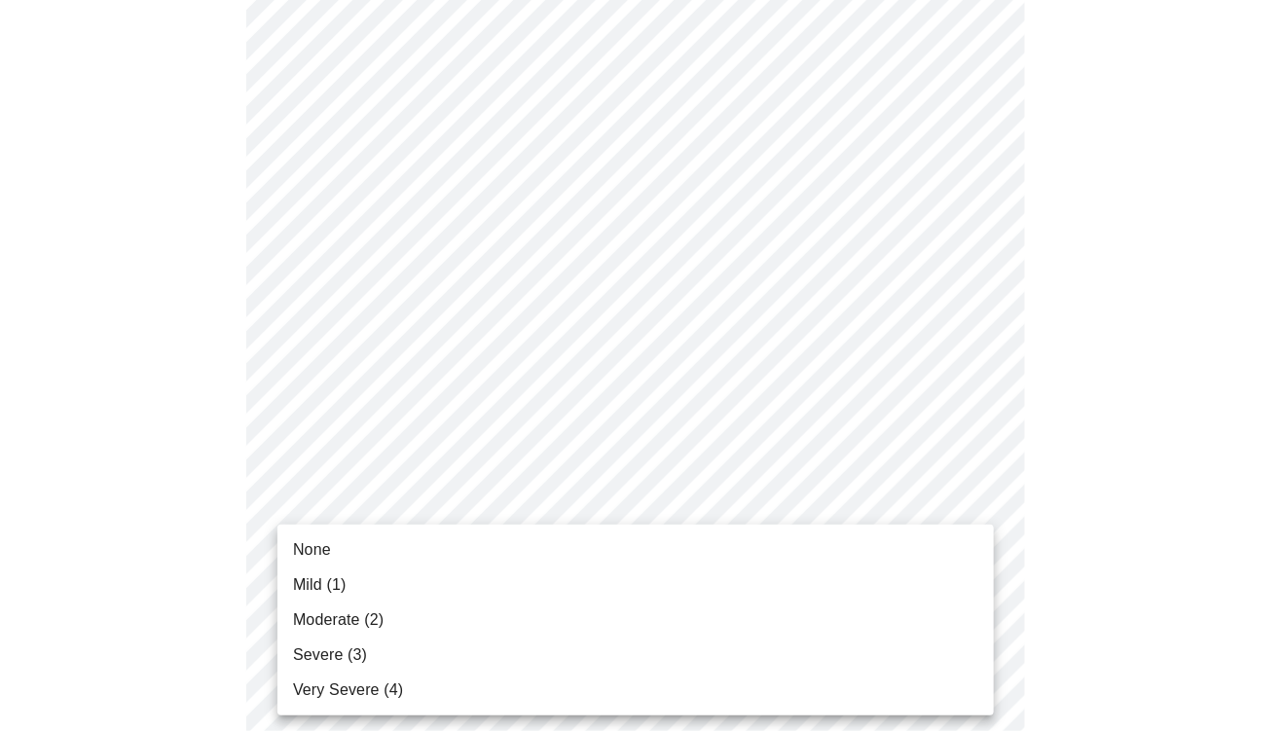
click at [474, 503] on body "MyMenopauseRx Appointments Messaging Labs 1 Uploads Medications Community Refer…" at bounding box center [643, 625] width 1270 height 2599
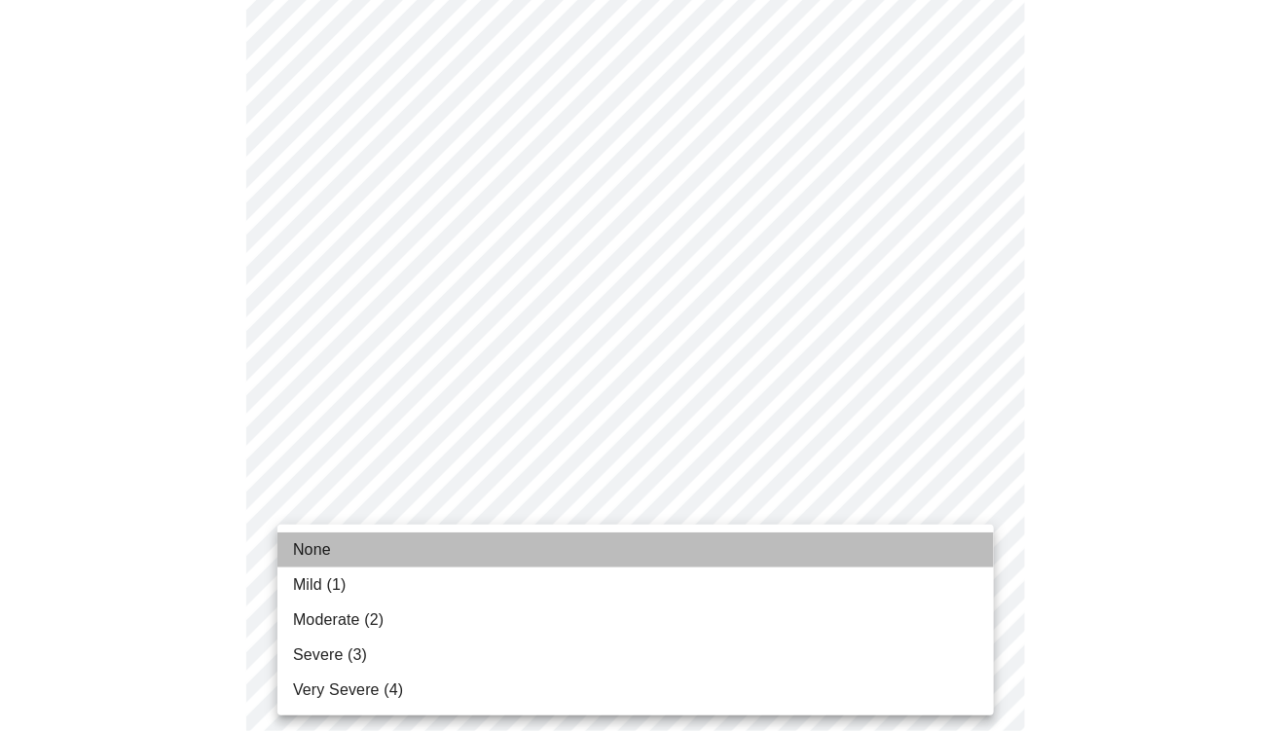
click at [315, 547] on span "None" at bounding box center [312, 550] width 38 height 23
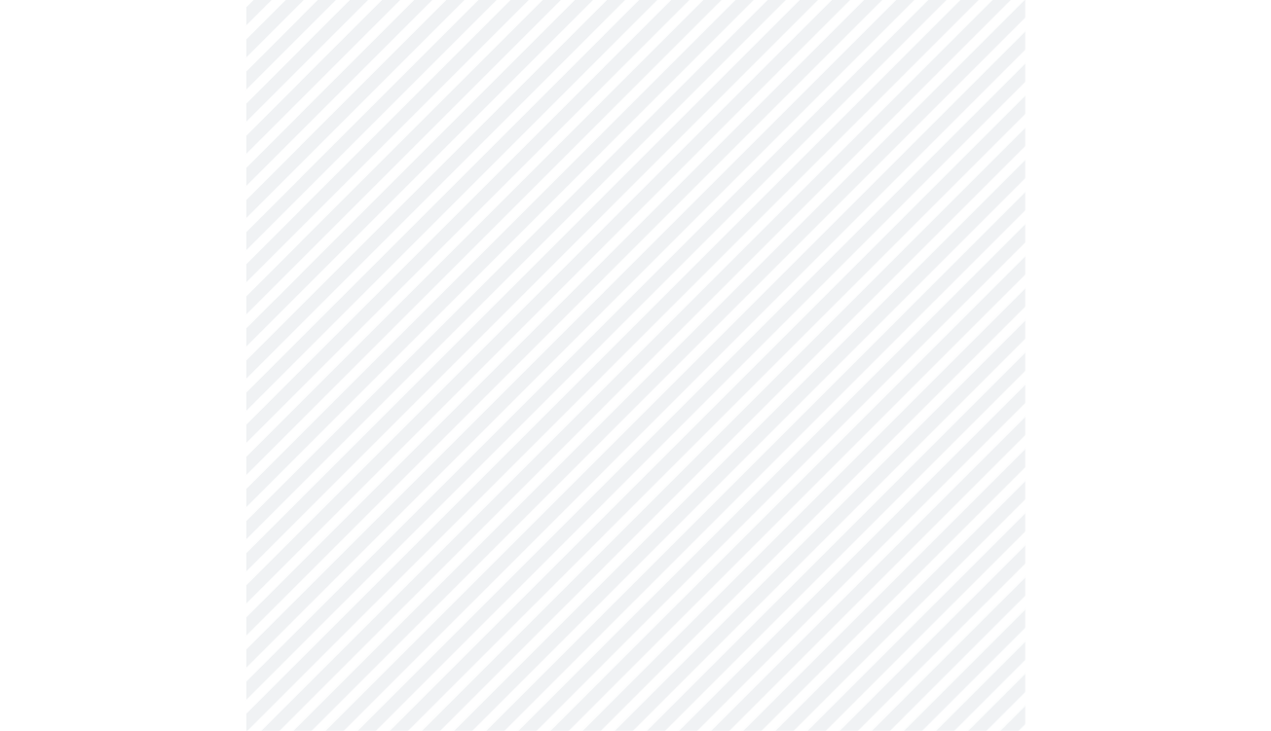
scroll to position [974, 0]
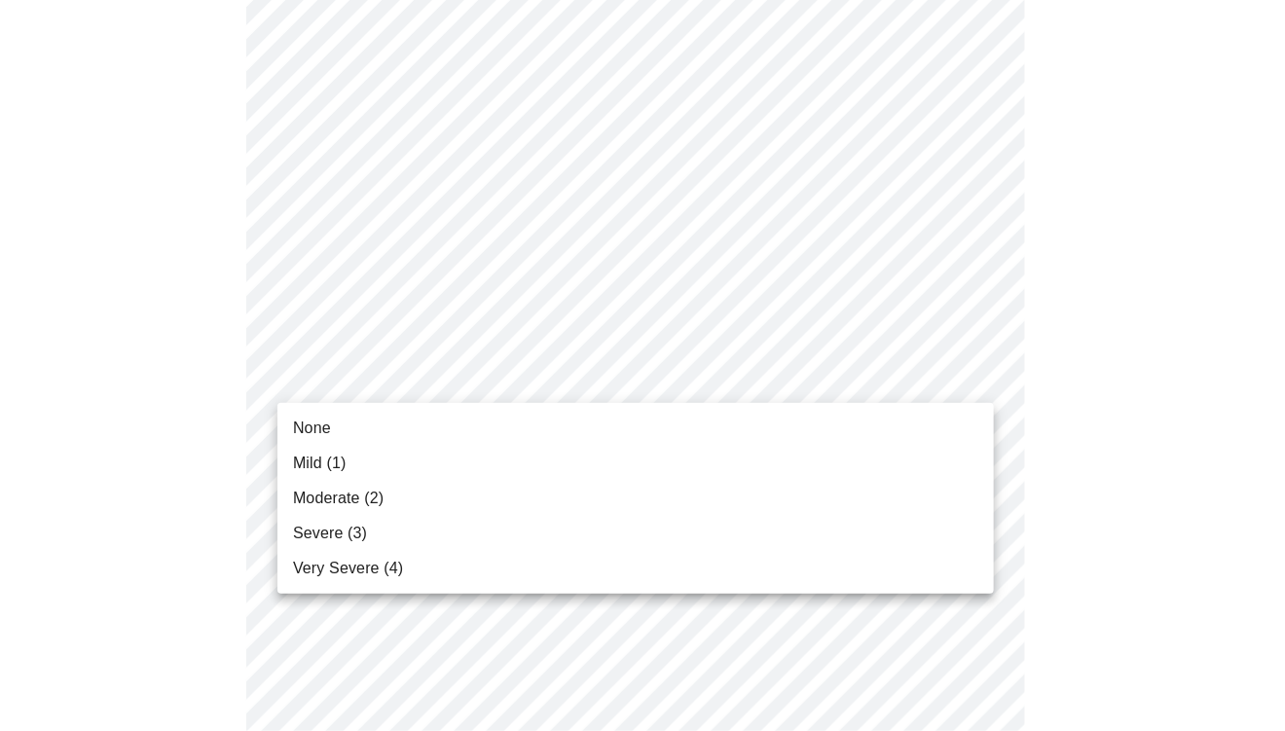
click at [411, 368] on body "MyMenopauseRx Appointments Messaging Labs 1 Uploads Medications Community Refer…" at bounding box center [643, 318] width 1270 height 2568
click at [316, 461] on span "Mild (1)" at bounding box center [320, 463] width 54 height 23
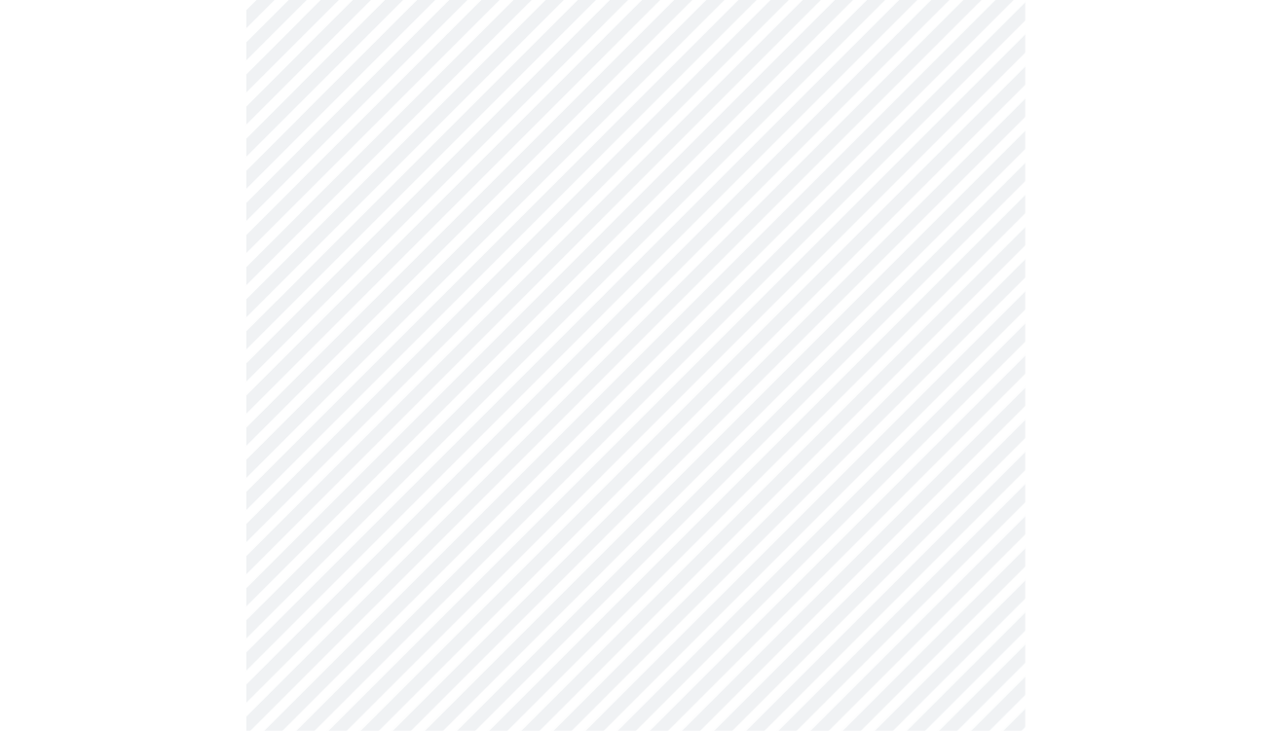
scroll to position [1169, 0]
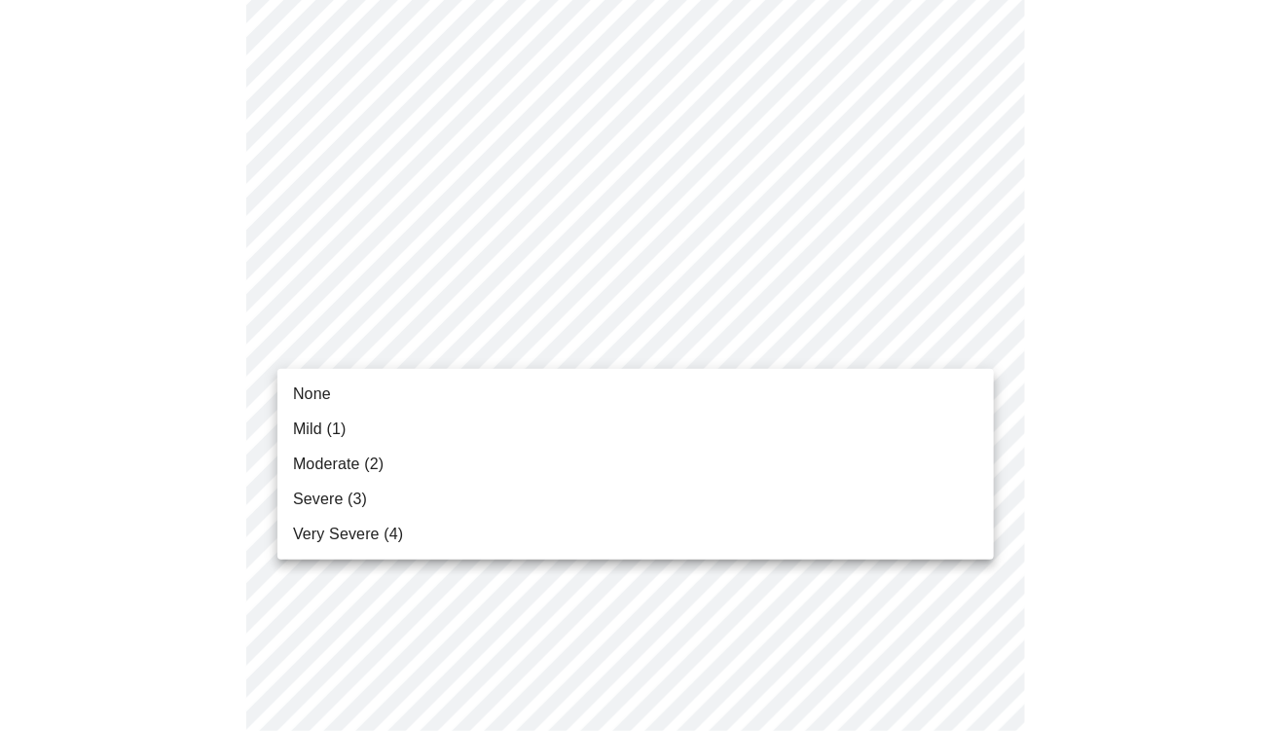
click at [455, 329] on body "MyMenopauseRx Appointments Messaging Labs 1 Uploads Medications Community Refer…" at bounding box center [643, 107] width 1270 height 2537
click at [331, 502] on span "Severe (3)" at bounding box center [330, 499] width 74 height 23
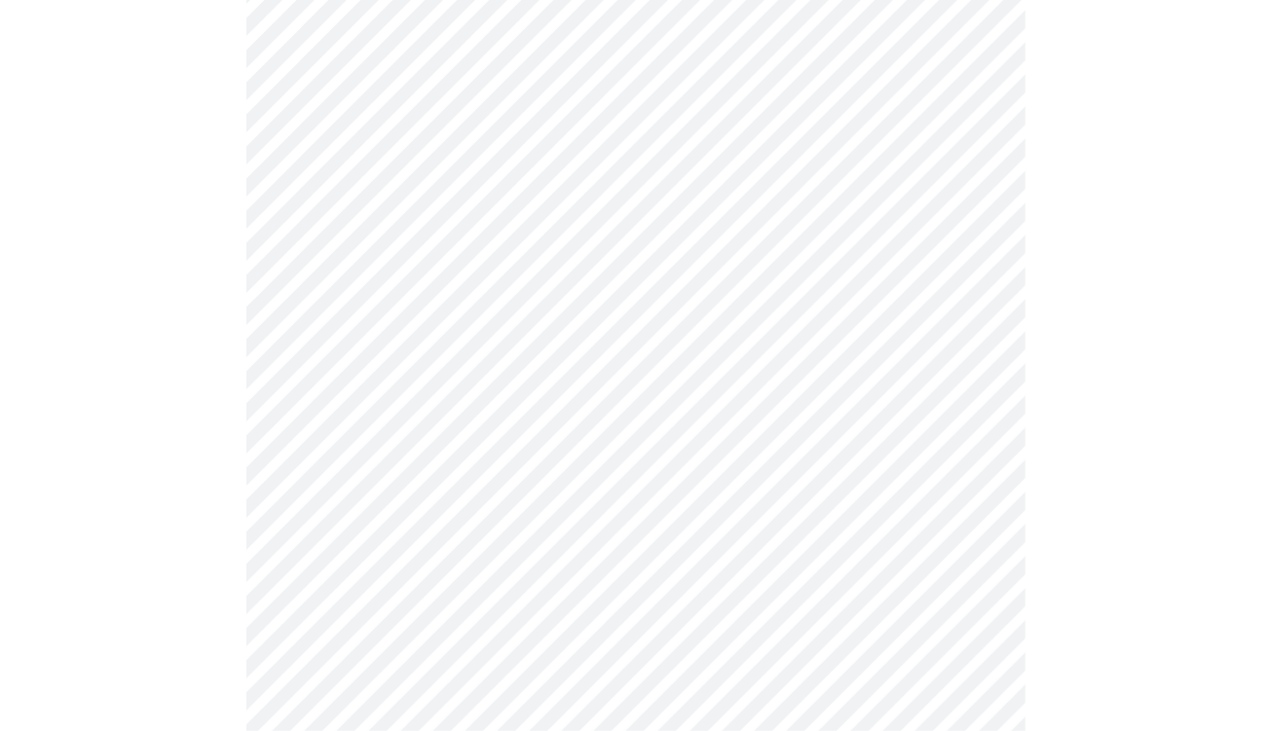
scroll to position [1363, 0]
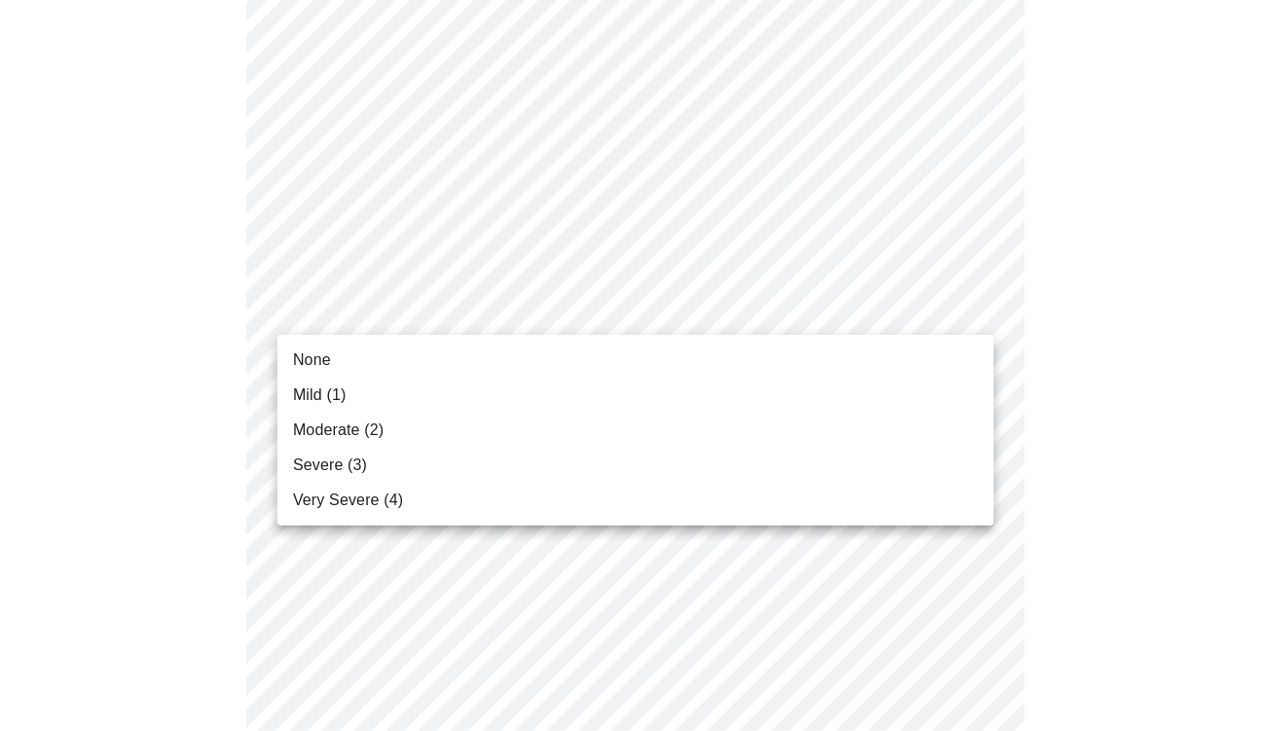
click at [313, 359] on span "None" at bounding box center [312, 360] width 38 height 23
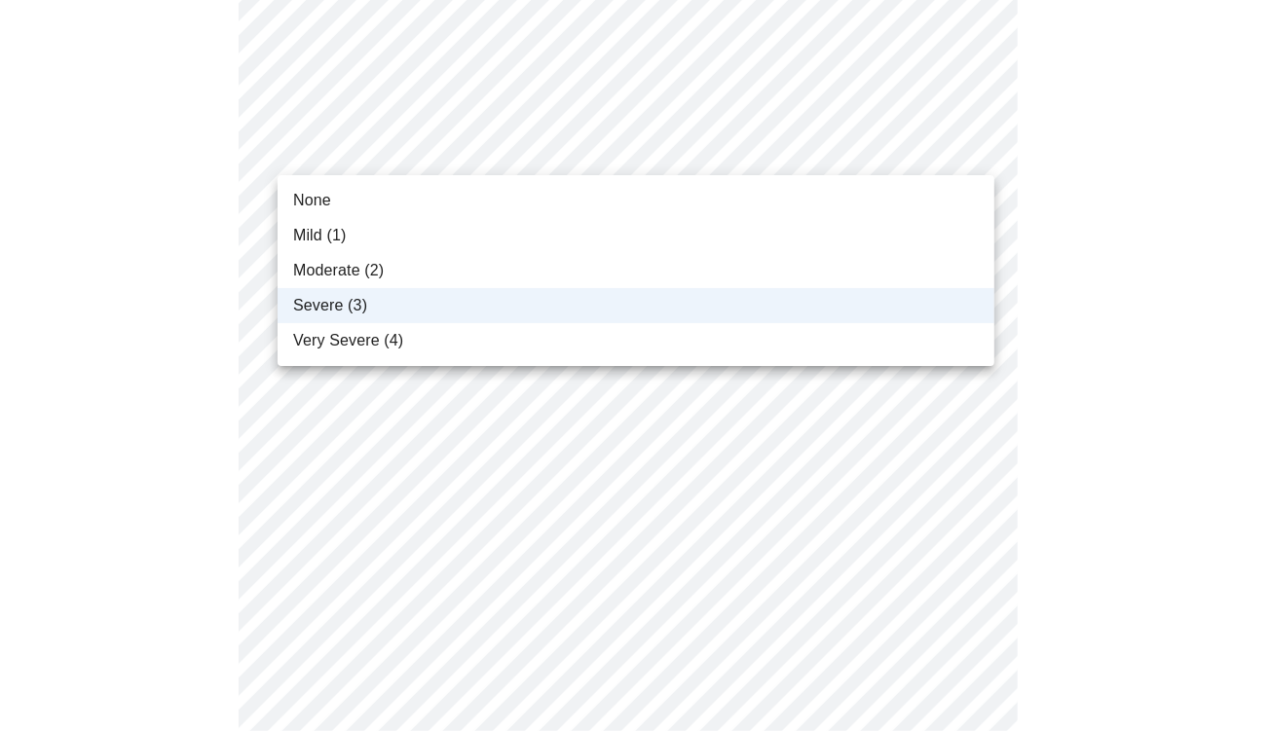
click at [308, 233] on span "Mild (1)" at bounding box center [320, 235] width 54 height 23
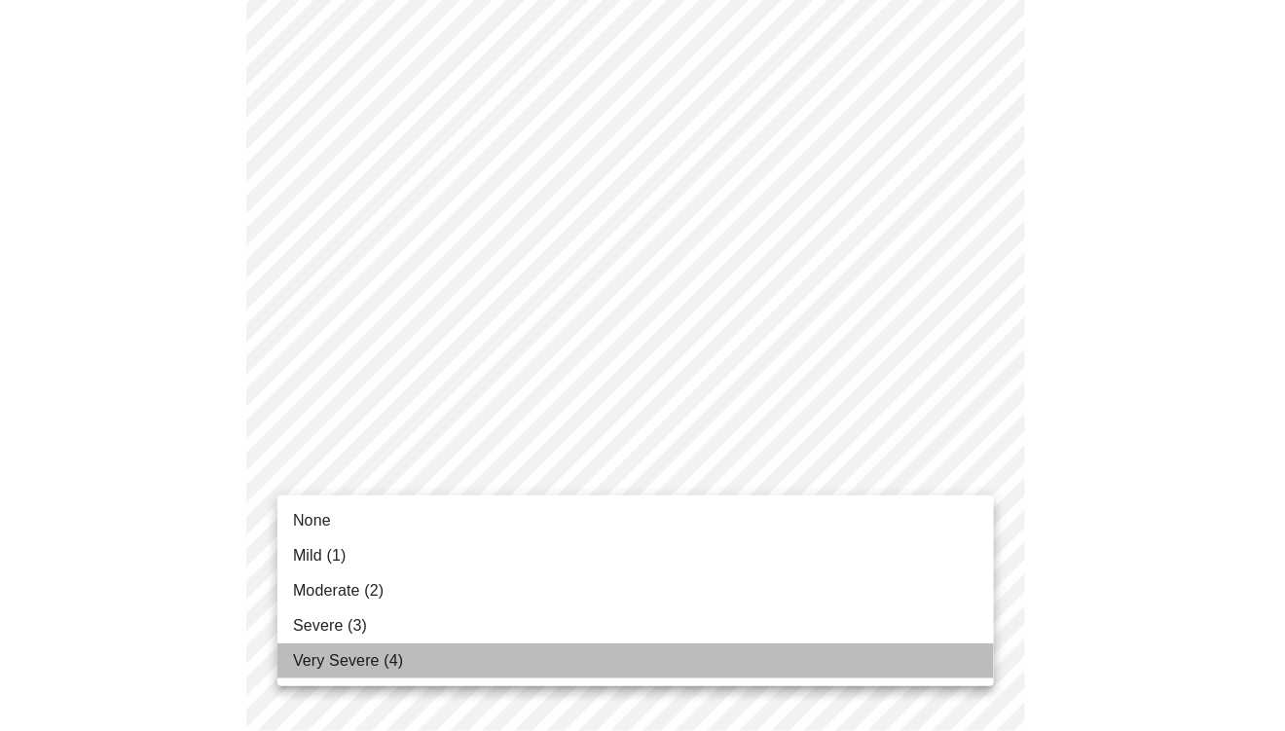
click at [333, 658] on span "Very Severe (4)" at bounding box center [348, 661] width 110 height 23
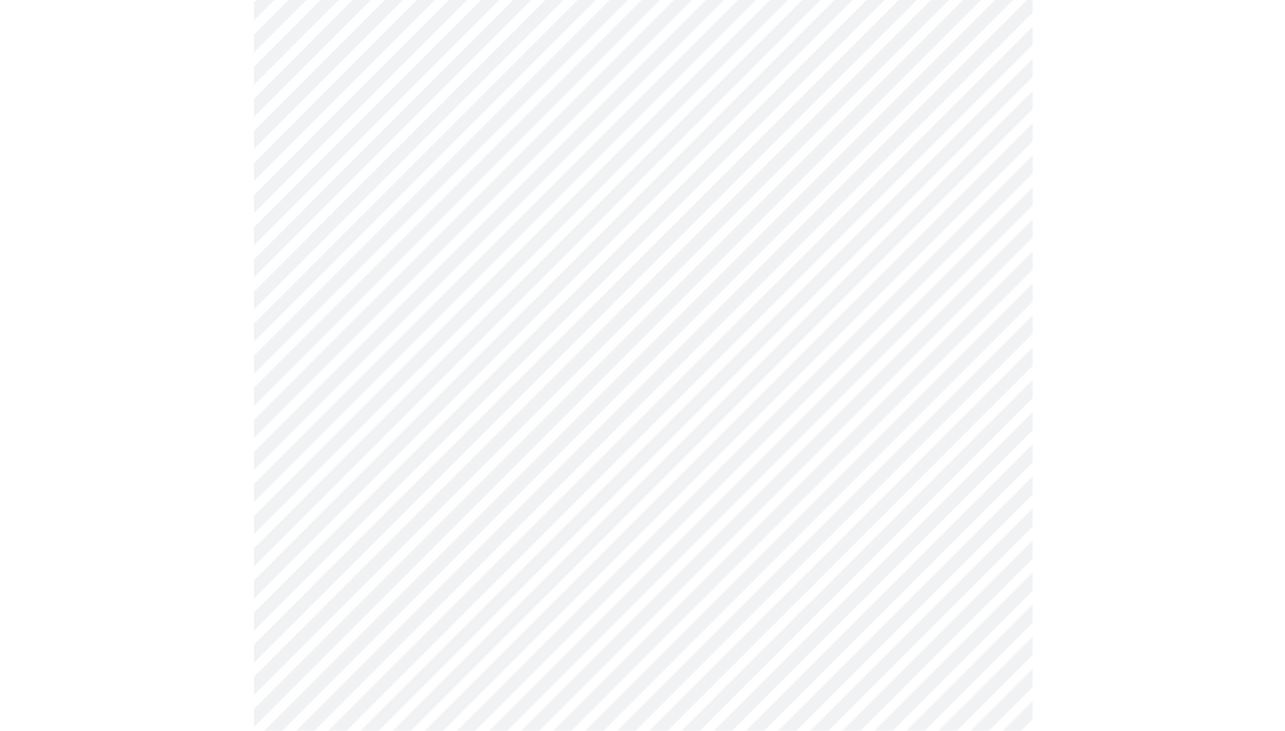
scroll to position [1656, 0]
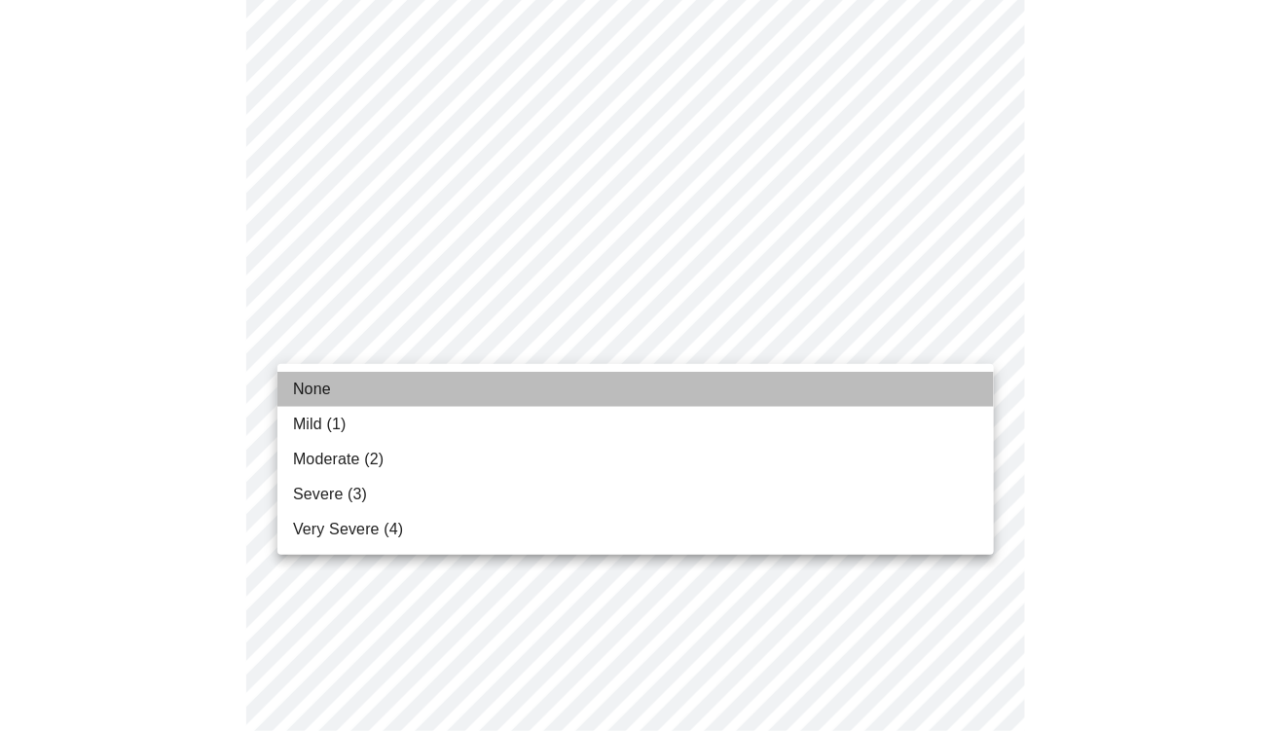
click at [322, 381] on span "None" at bounding box center [312, 389] width 38 height 23
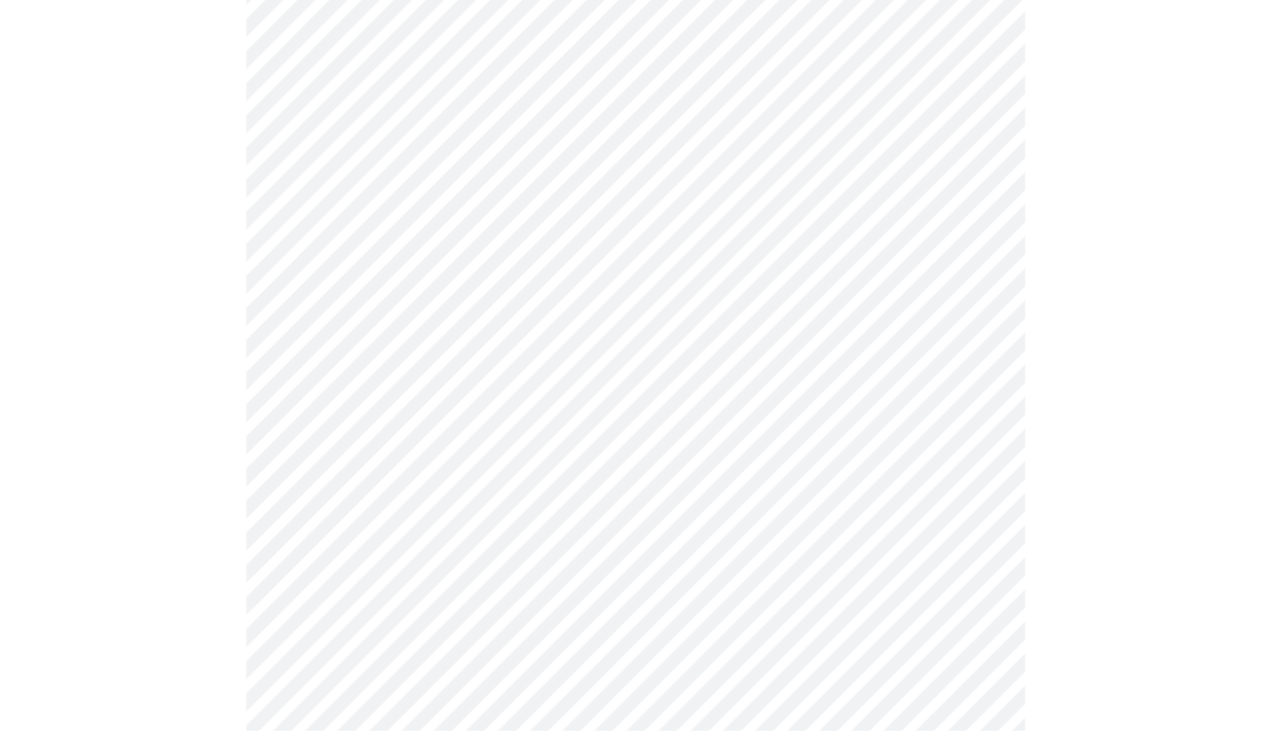
scroll to position [974, 0]
click at [412, 271] on body "MyMenopauseRx Appointments Messaging Labs 1 Uploads Medications Community Refer…" at bounding box center [635, 66] width 1255 height 2065
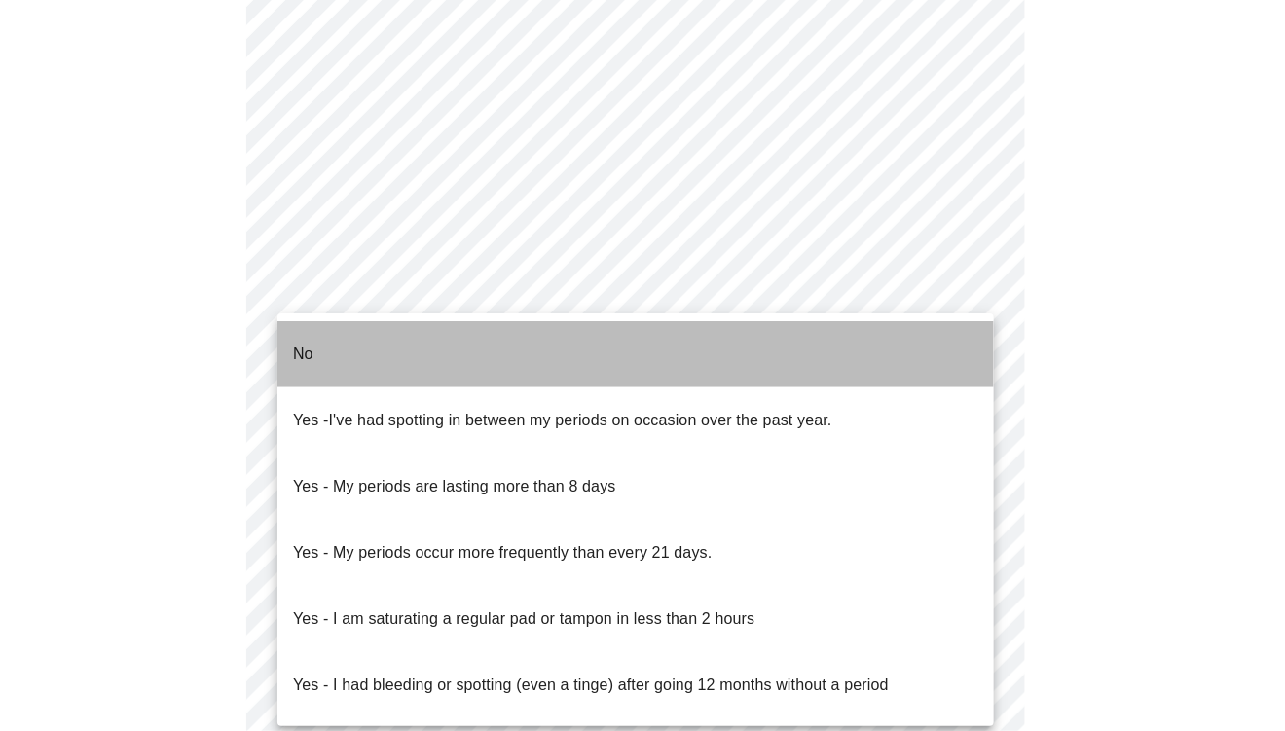
click at [328, 340] on li "No" at bounding box center [636, 354] width 717 height 66
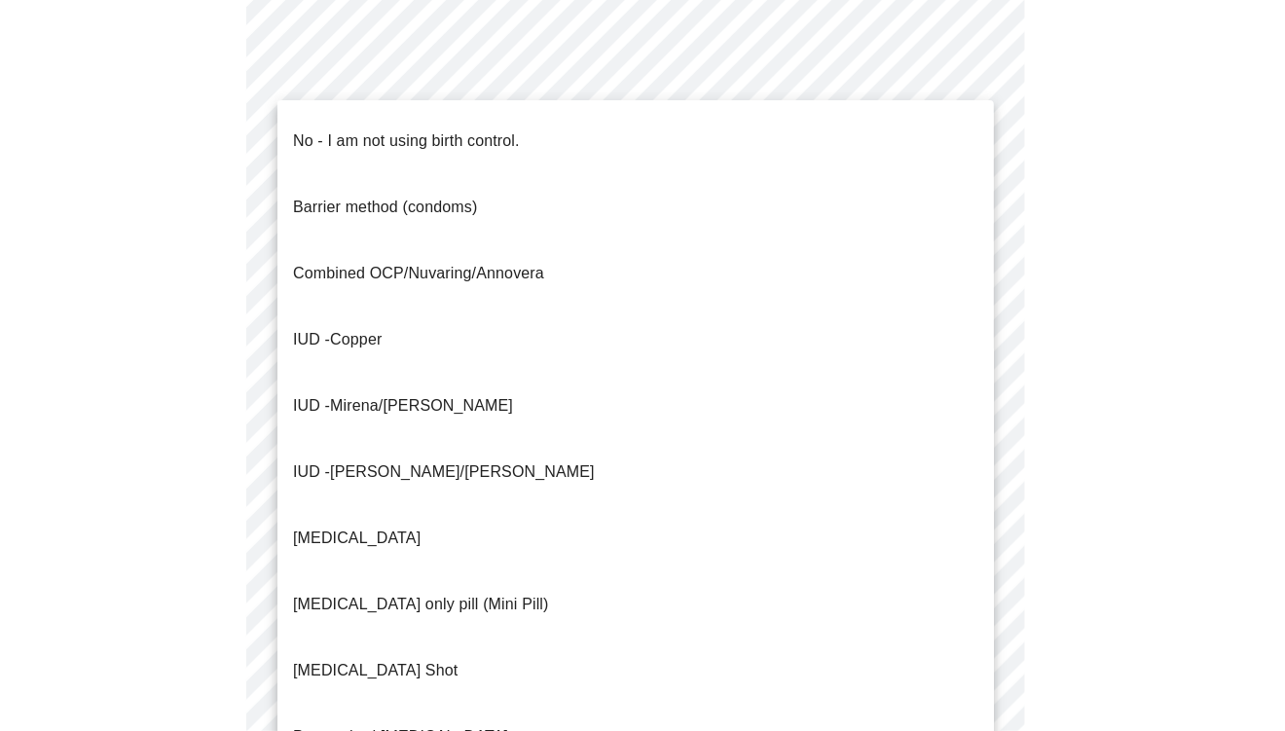
click at [412, 439] on body "MyMenopauseRx Appointments Messaging Labs 1 Uploads Medications Community Refer…" at bounding box center [643, 60] width 1270 height 2052
click at [491, 130] on p "No - I am not using birth control." at bounding box center [406, 141] width 227 height 23
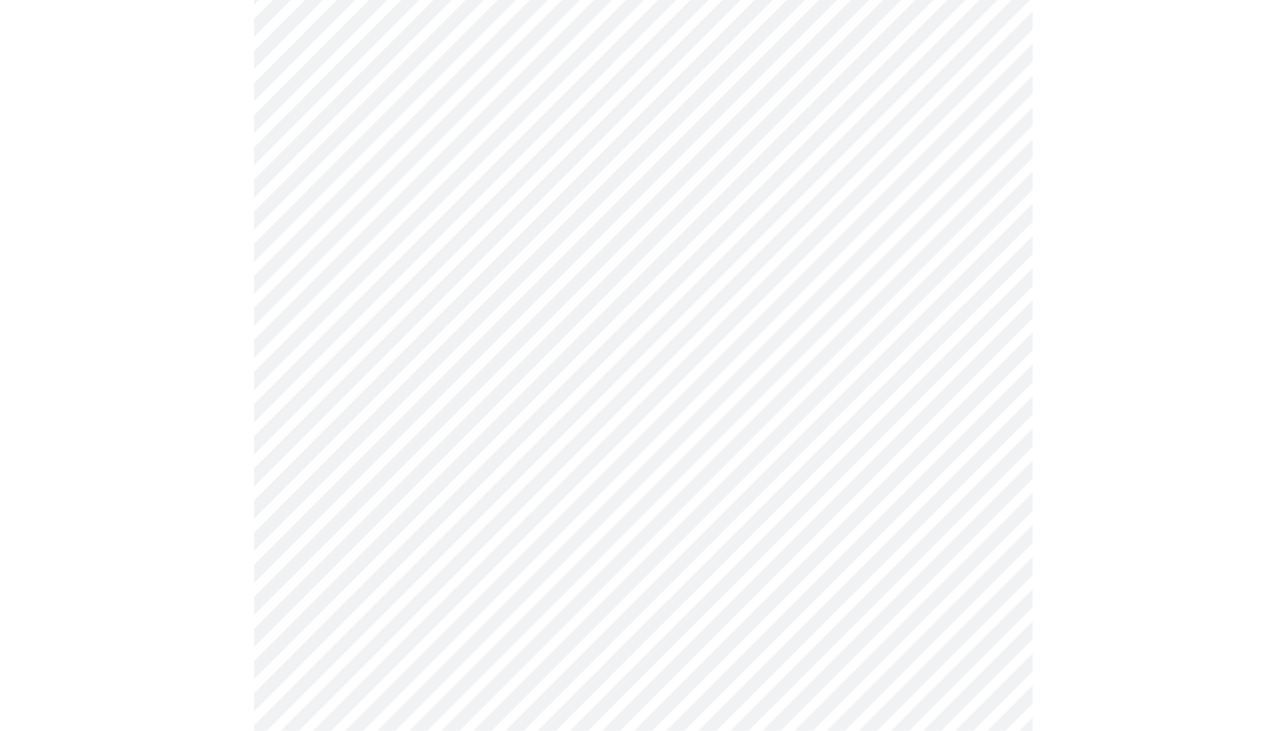
scroll to position [1266, 0]
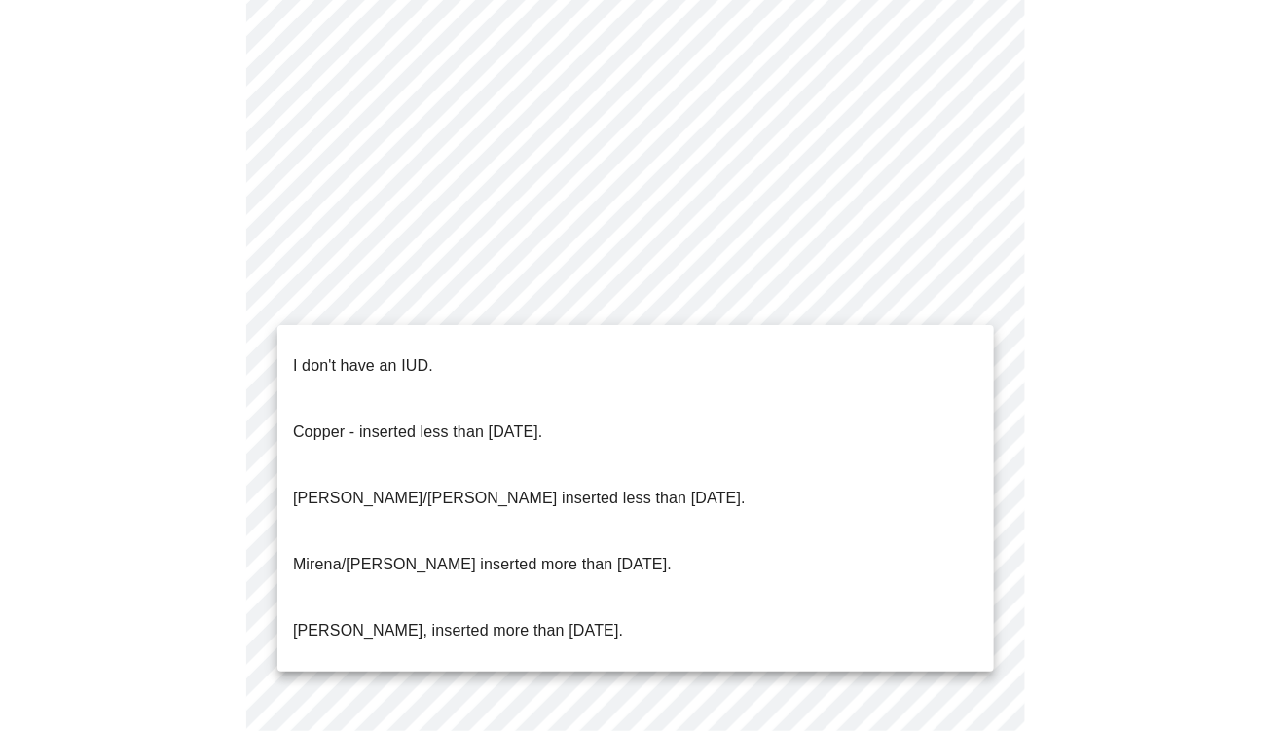
click at [391, 354] on p "I don't have an IUD." at bounding box center [363, 365] width 140 height 23
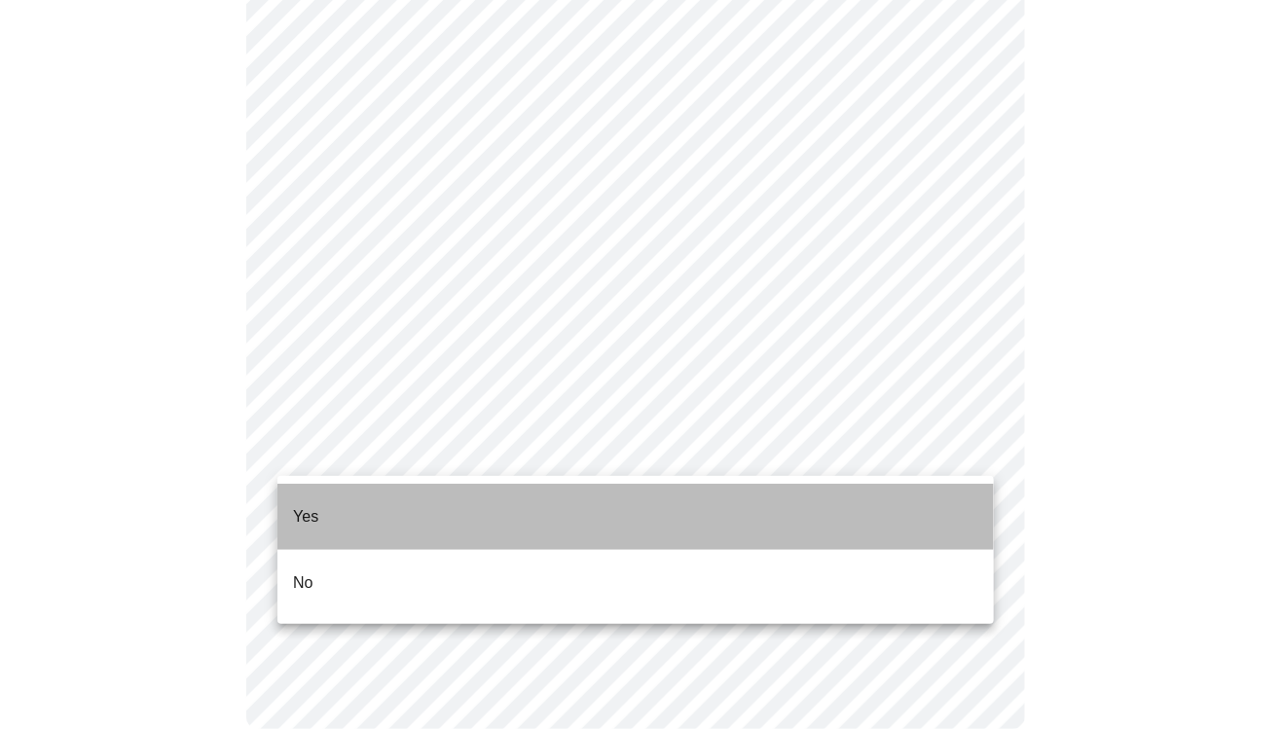
drag, startPoint x: 337, startPoint y: 501, endPoint x: 350, endPoint y: 493, distance: 14.9
click at [337, 501] on li "Yes" at bounding box center [636, 517] width 717 height 66
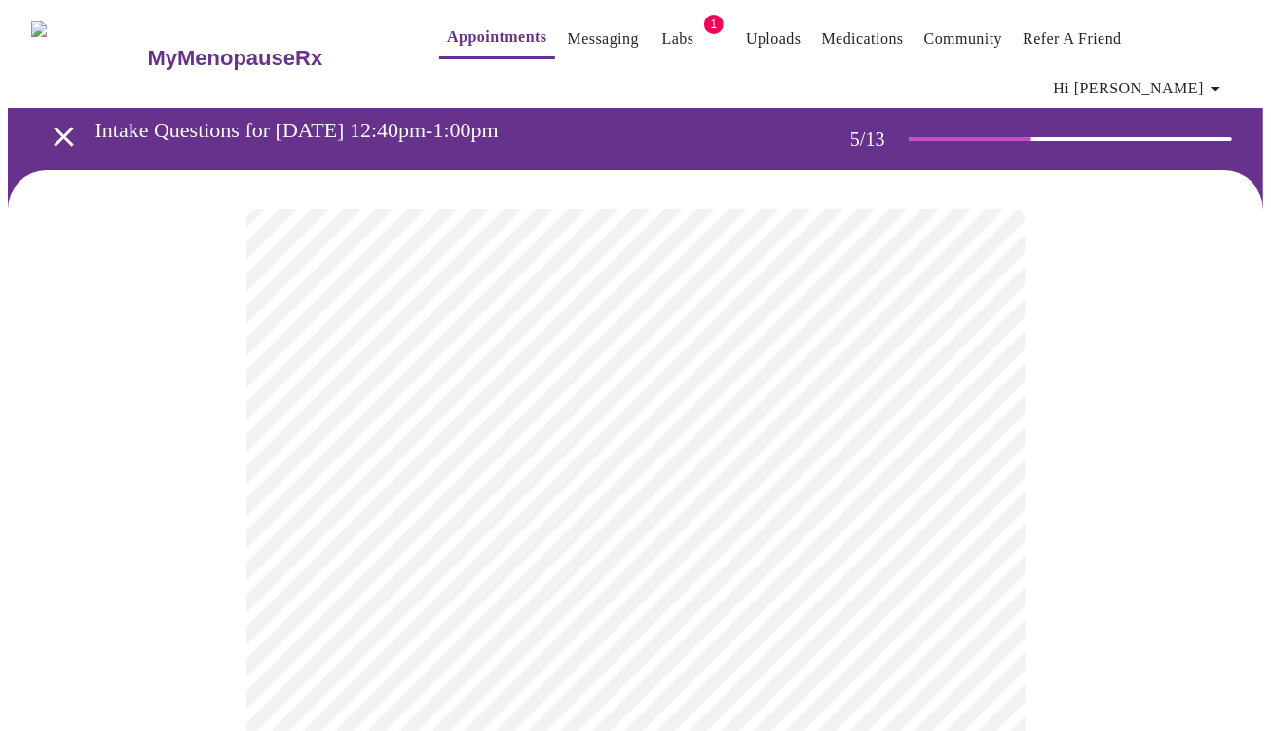
scroll to position [97, 0]
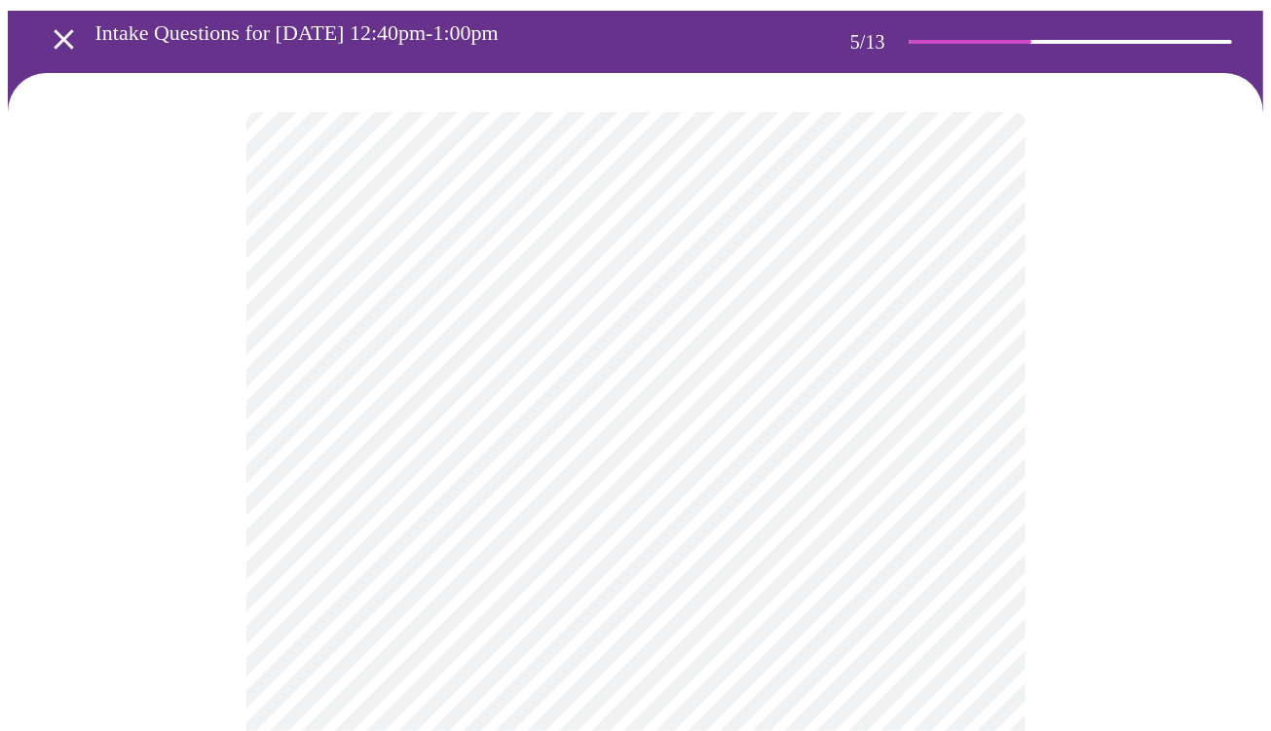
click at [970, 429] on body "MyMenopauseRx Appointments Messaging Labs 1 Uploads Medications Community Refer…" at bounding box center [635, 668] width 1255 height 1517
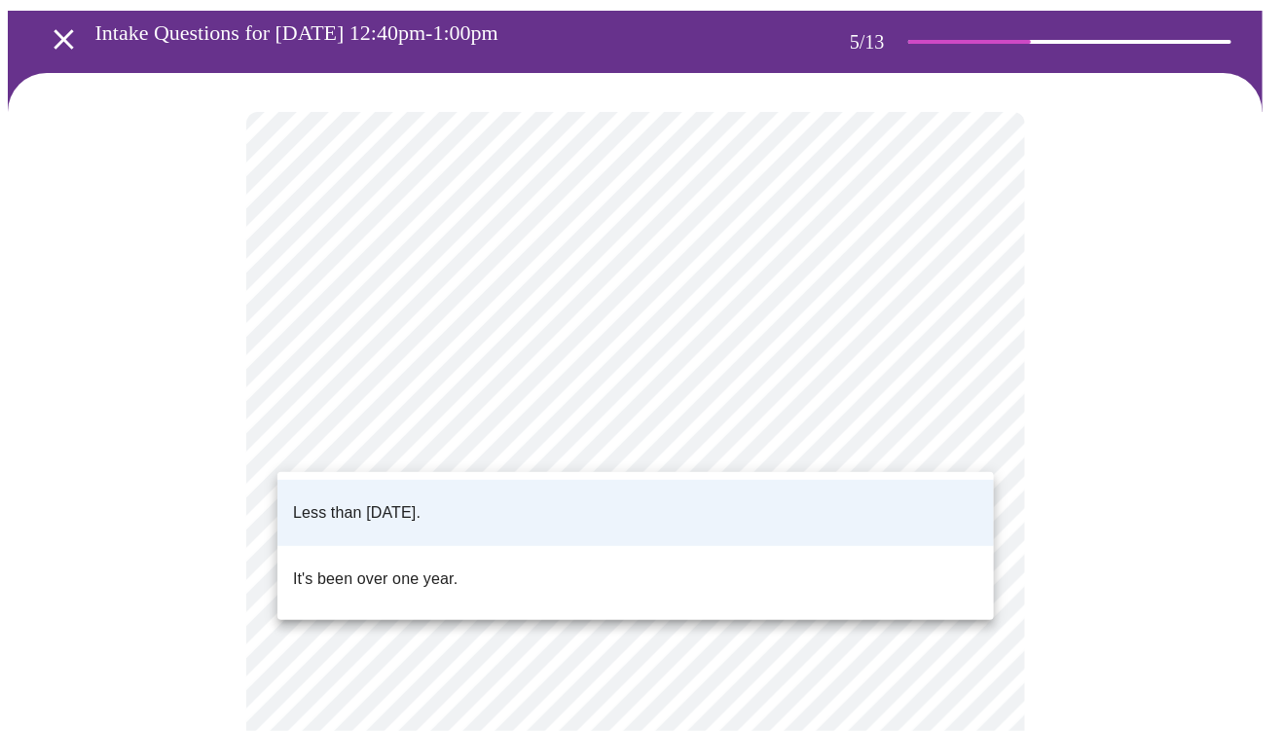
click at [492, 443] on div at bounding box center [642, 365] width 1285 height 731
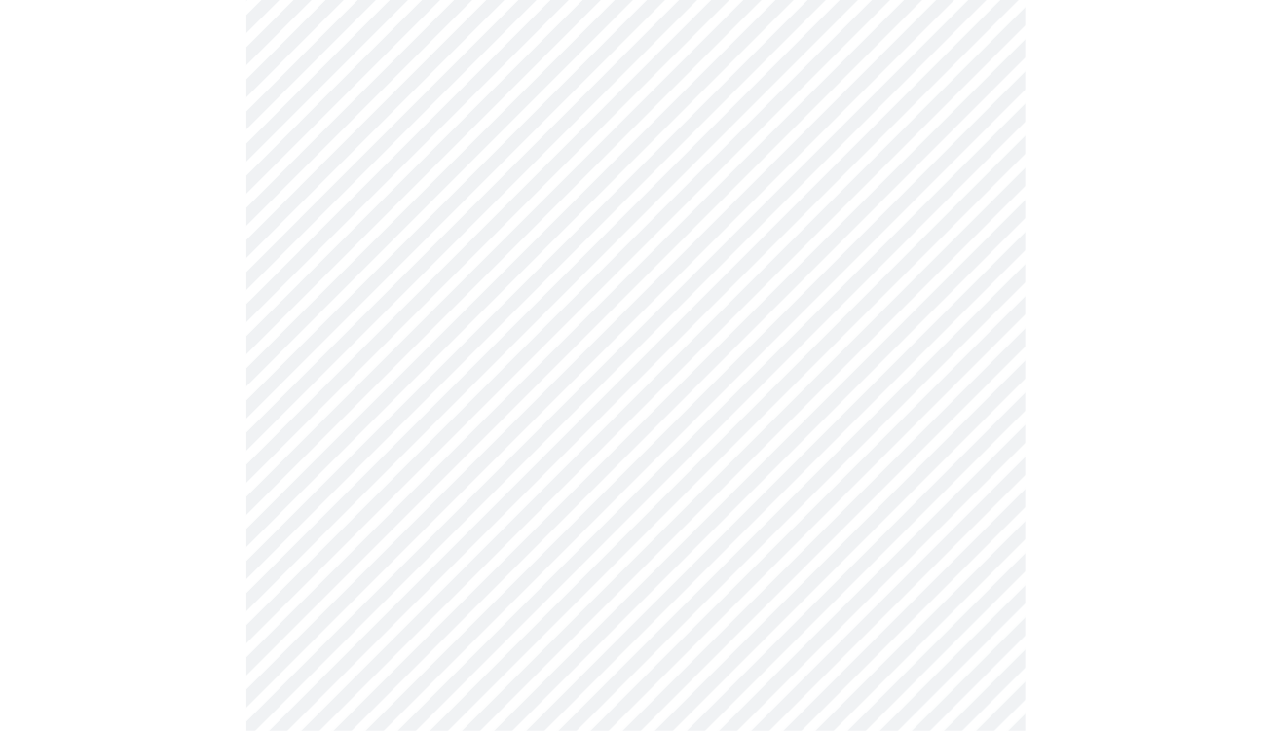
scroll to position [292, 0]
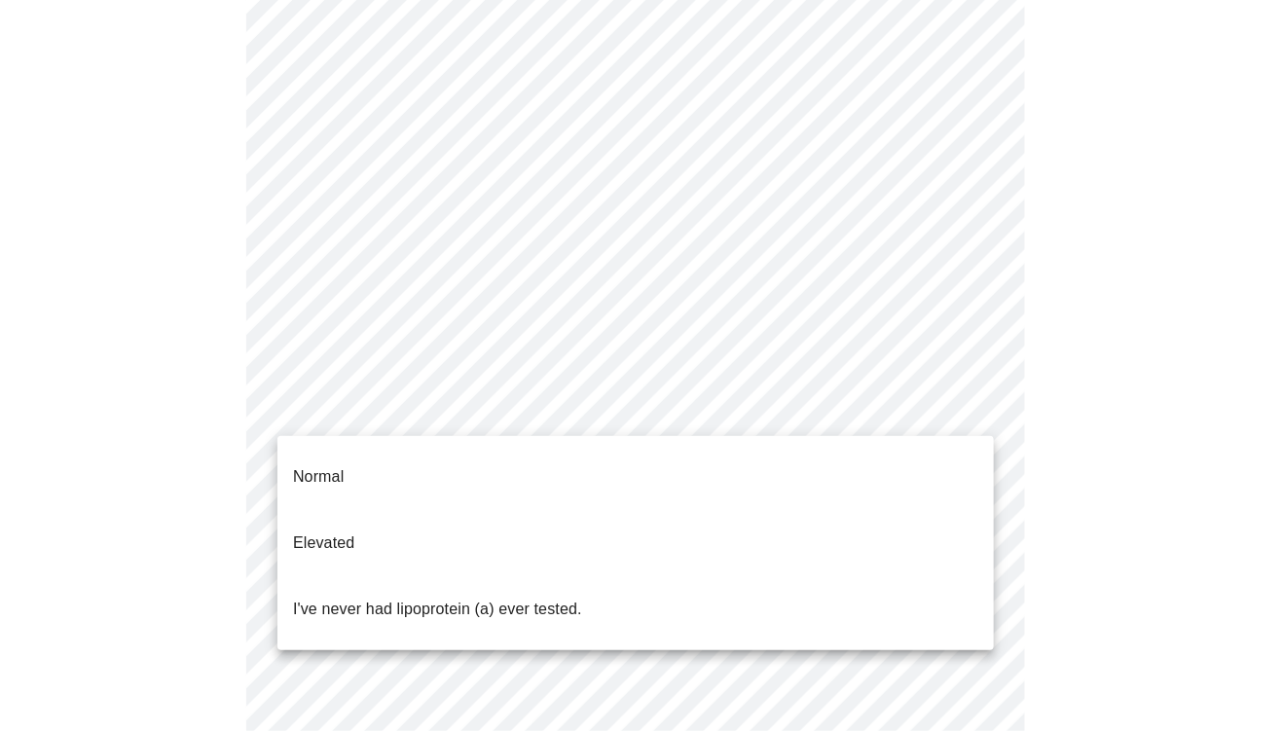
click at [580, 404] on body "MyMenopauseRx Appointments Messaging Labs 1 Uploads Medications Community Refer…" at bounding box center [643, 474] width 1270 height 1517
click at [415, 598] on p "I've never had lipoprotein (a) ever tested." at bounding box center [437, 609] width 289 height 23
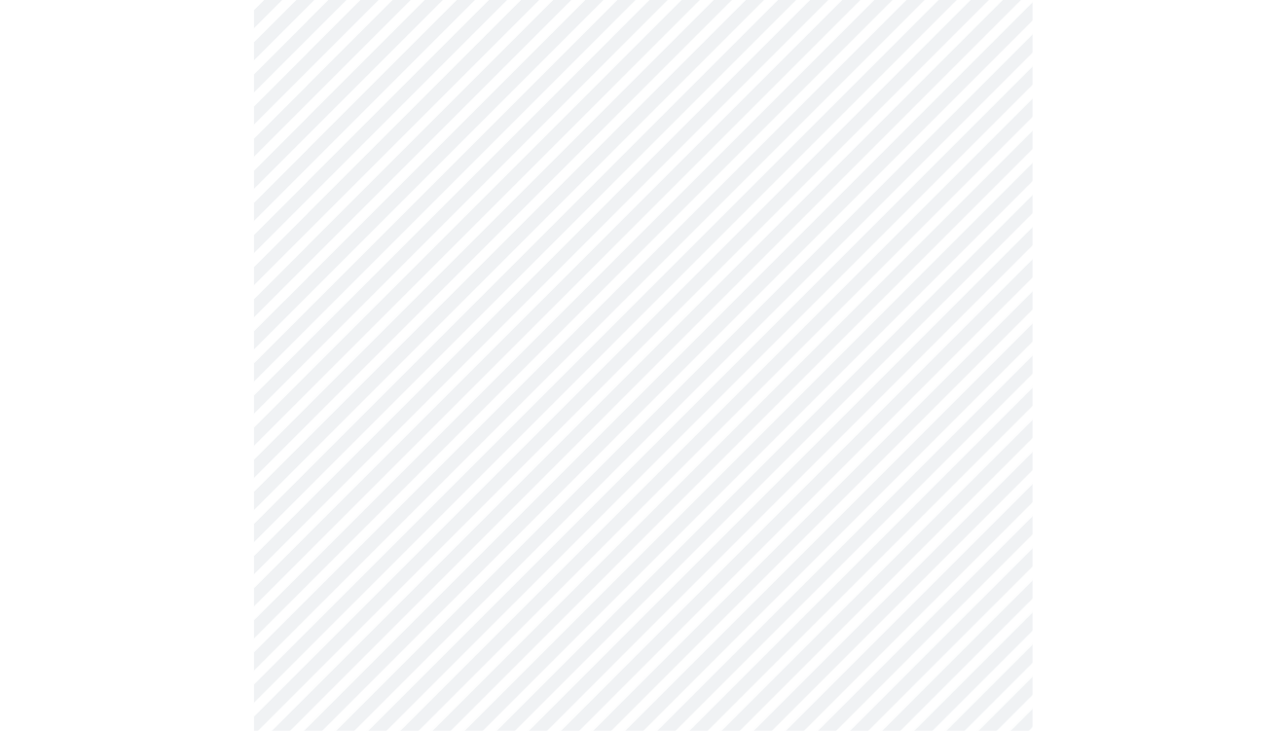
scroll to position [0, 0]
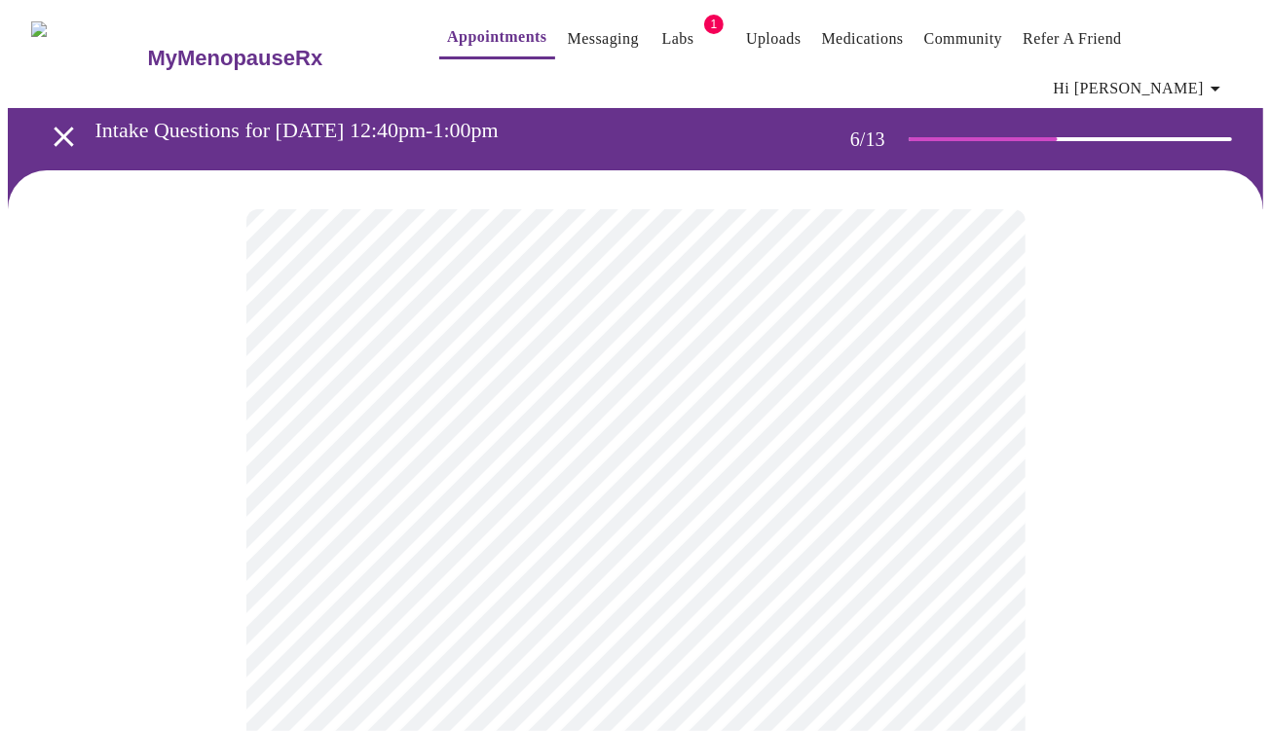
click at [1112, 519] on div at bounding box center [635, 649] width 1255 height 959
click at [328, 615] on body "MyMenopauseRx Appointments Messaging Labs 1 Uploads Medications Community Refer…" at bounding box center [635, 569] width 1255 height 1122
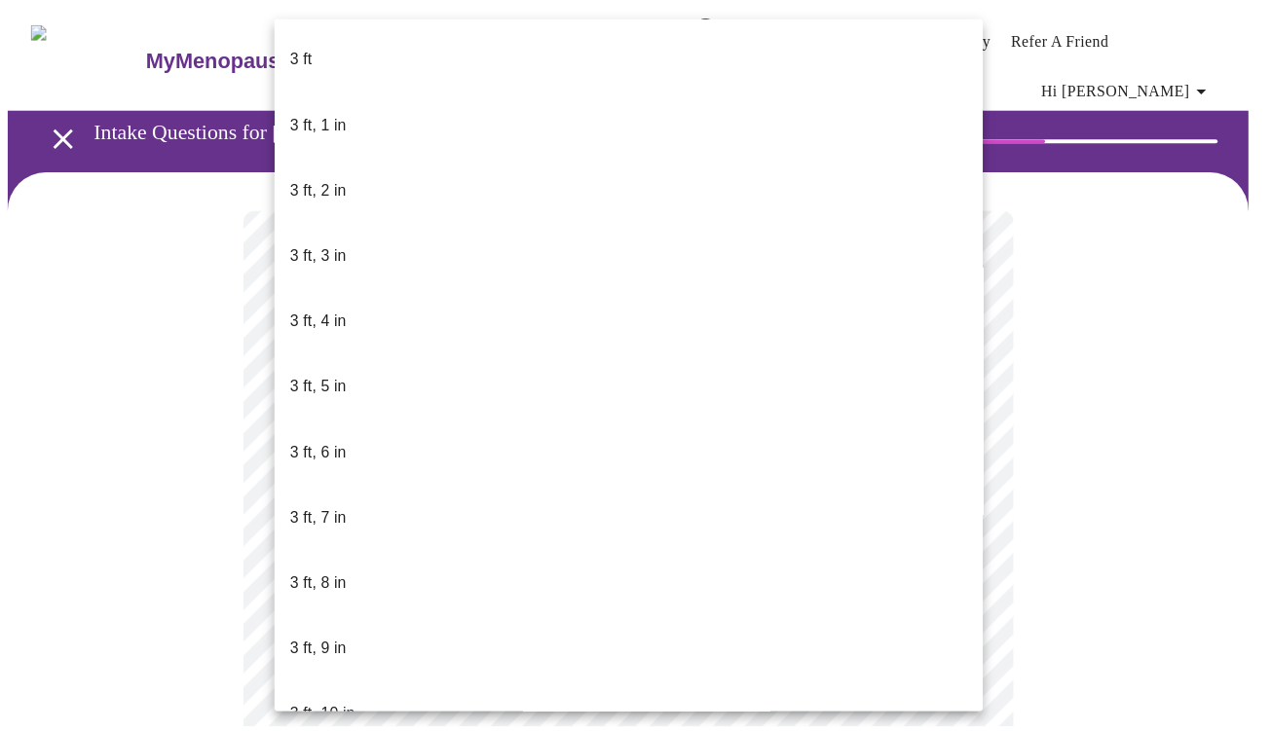
scroll to position [1156, 0]
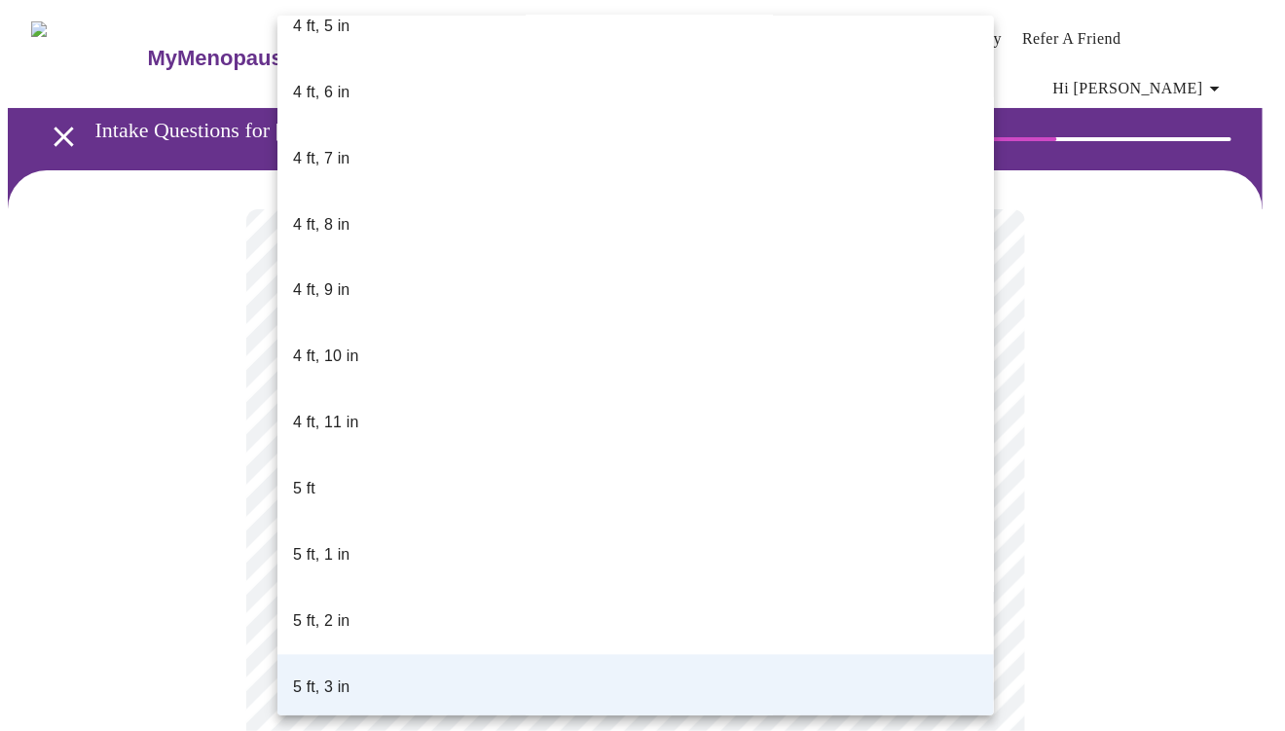
click at [357, 523] on li "5 ft, 1 in" at bounding box center [636, 556] width 717 height 66
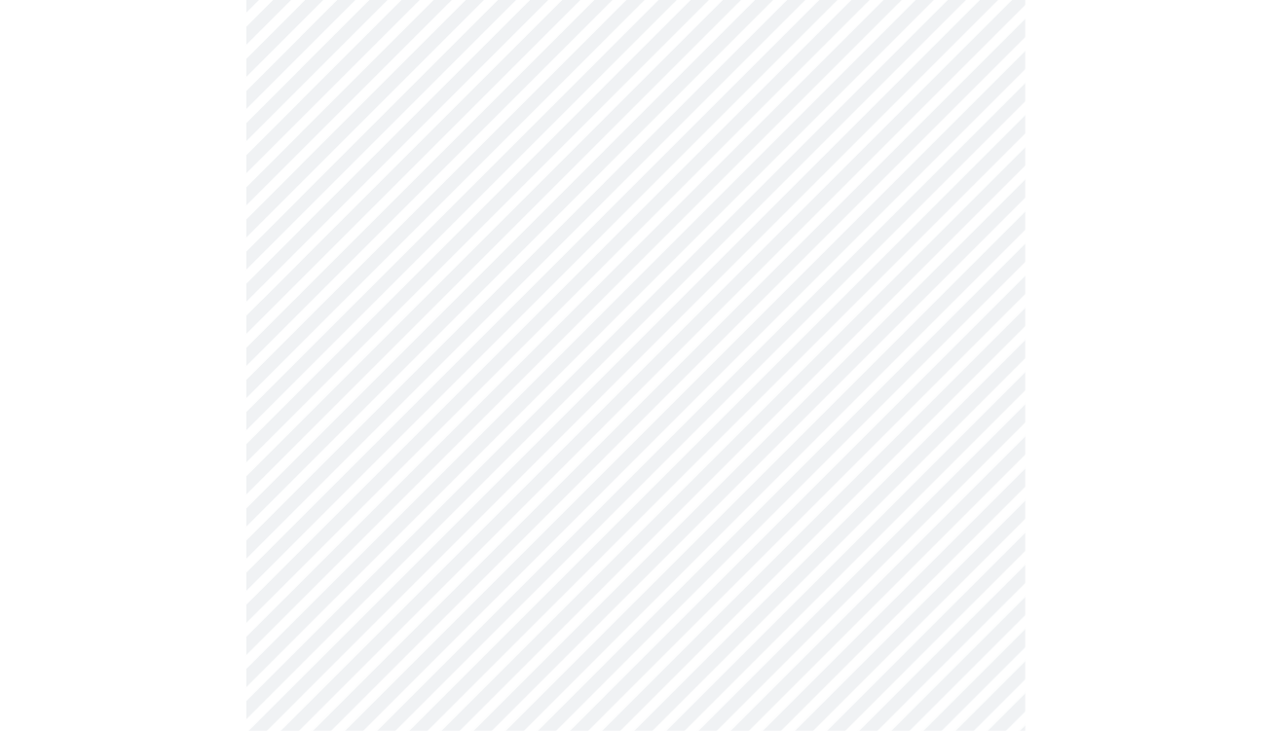
scroll to position [5356, 0]
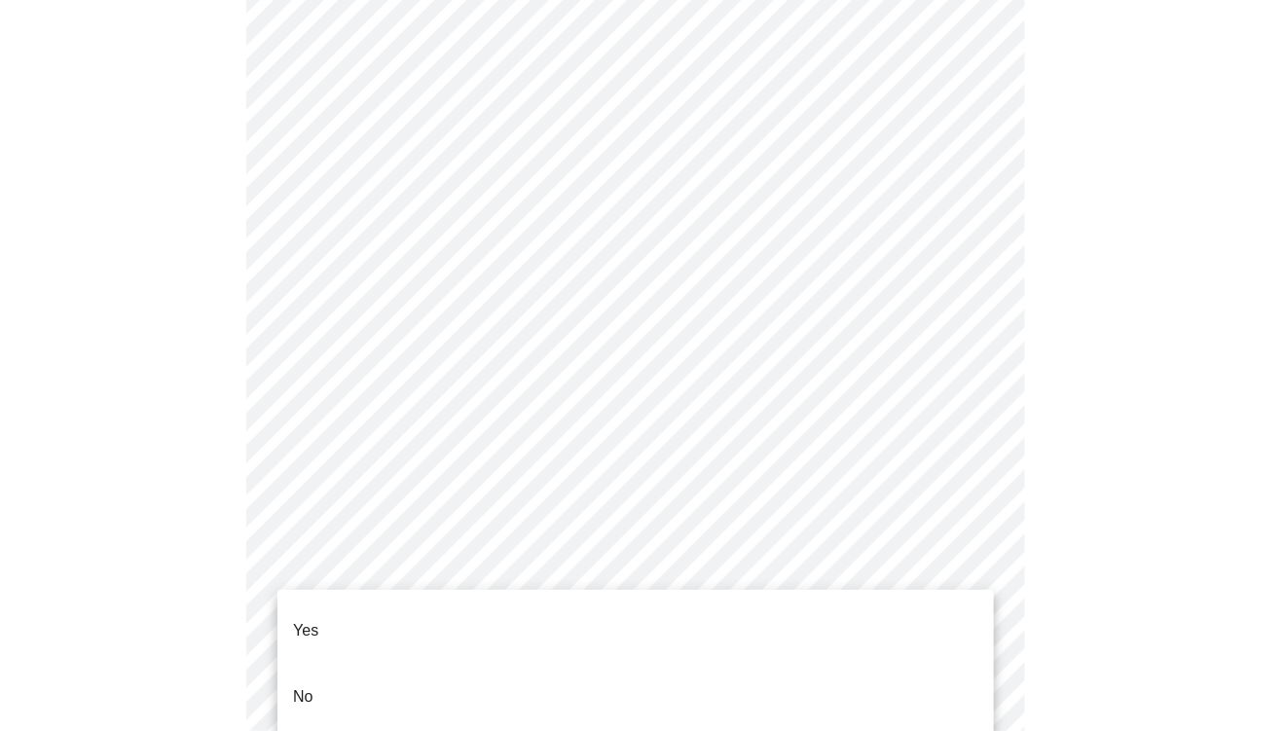
click at [308, 686] on p "No" at bounding box center [303, 697] width 20 height 23
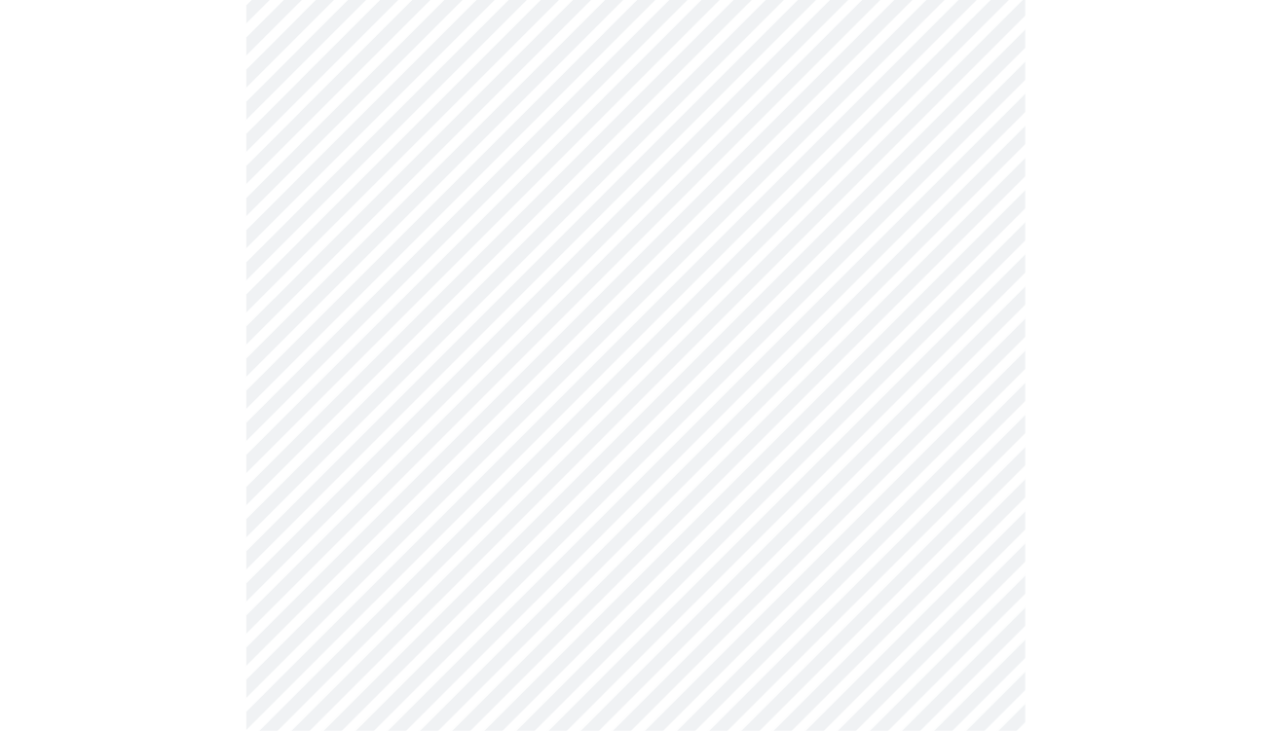
scroll to position [1474, 0]
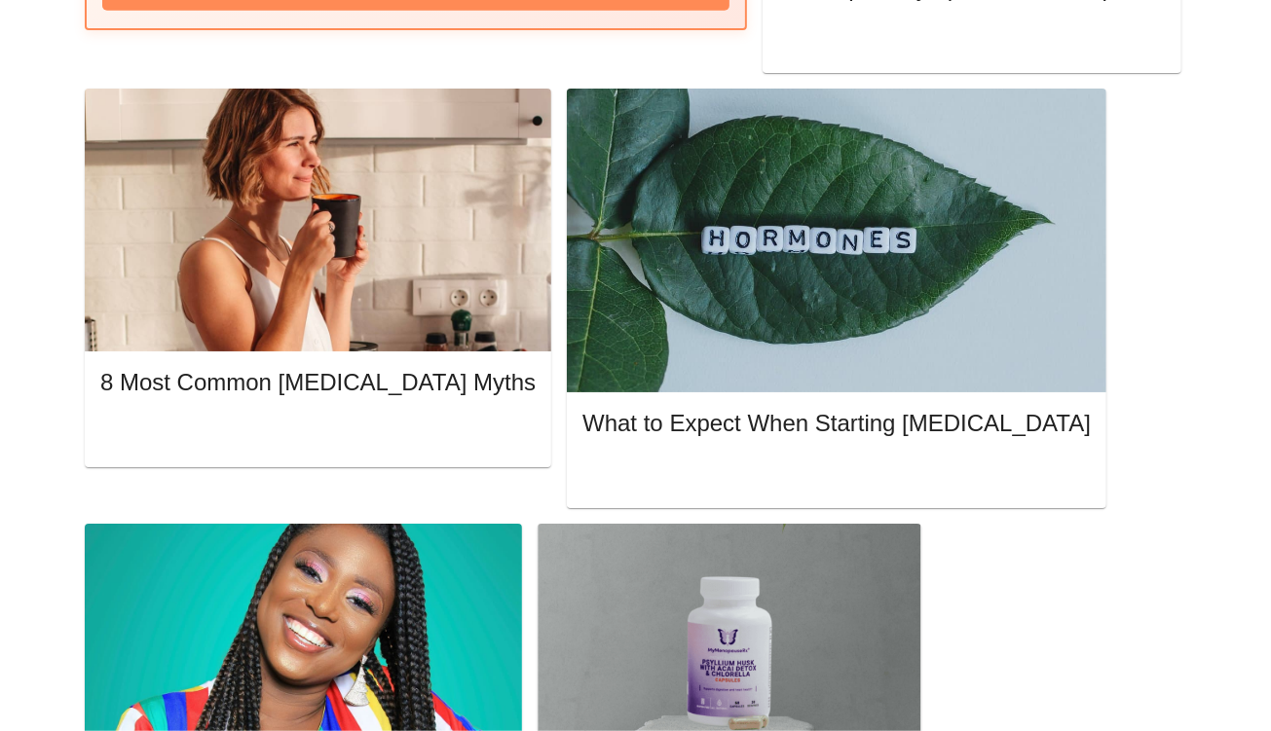
scroll to position [890, 0]
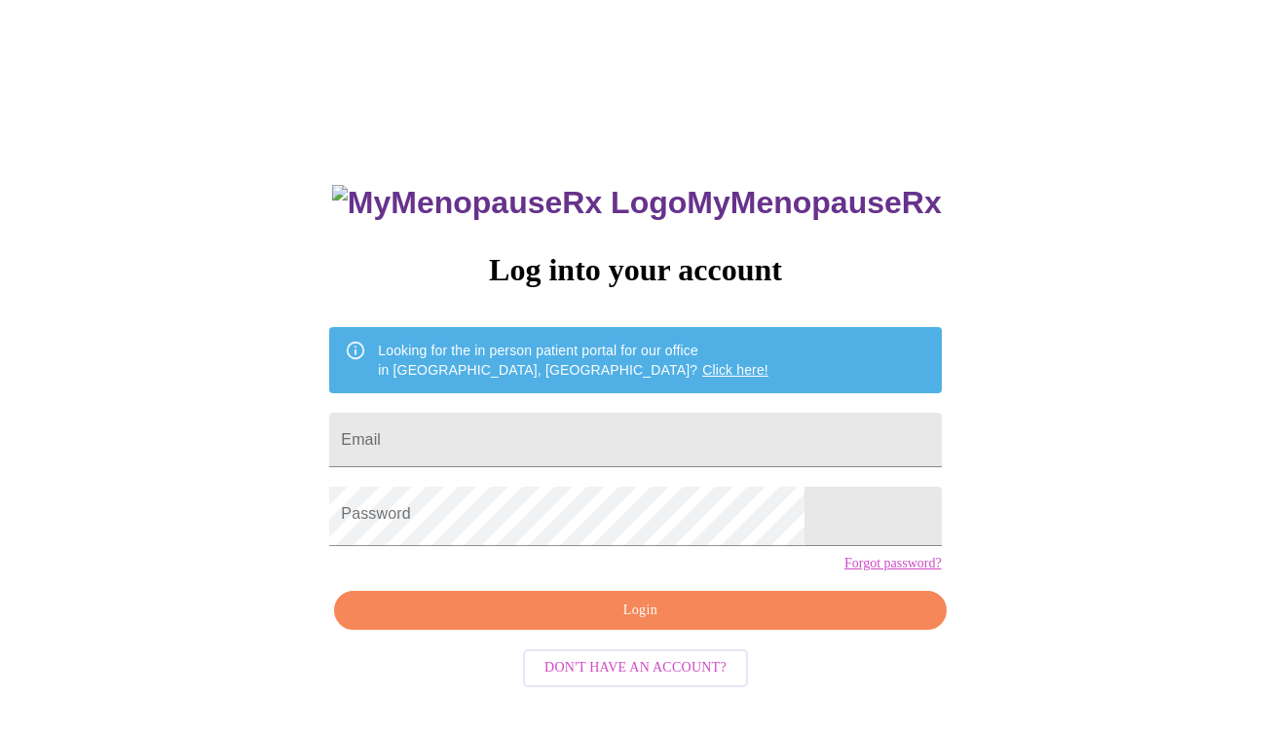
scroll to position [26, 0]
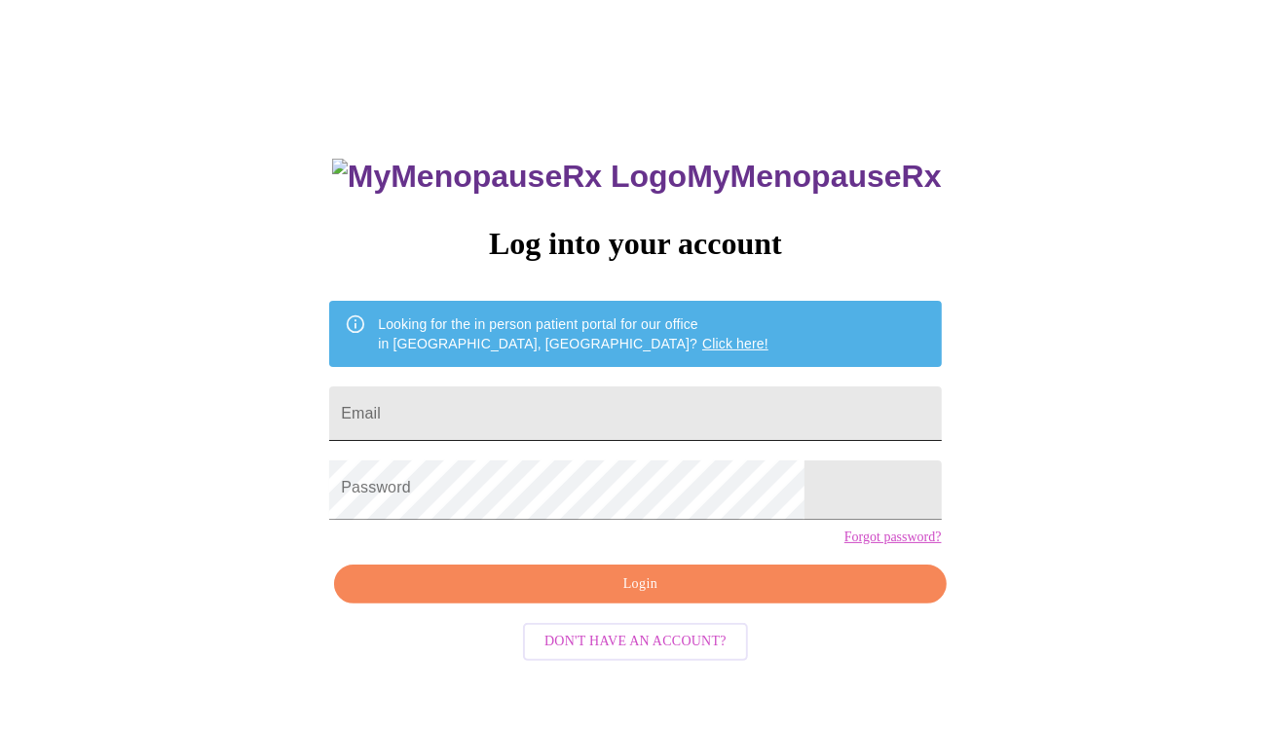
click at [514, 428] on input "Email" at bounding box center [635, 414] width 612 height 55
type input "[EMAIL_ADDRESS][DOMAIN_NAME]"
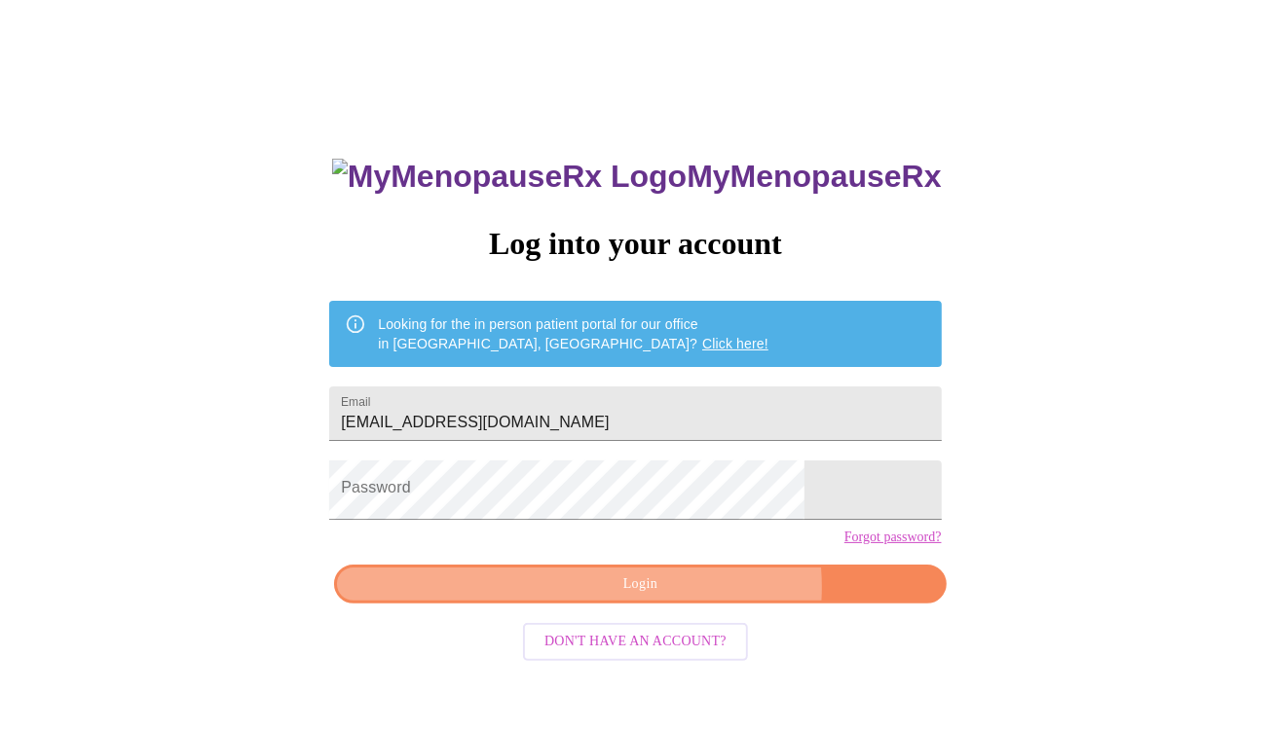
click at [647, 597] on span "Login" at bounding box center [639, 585] width 567 height 24
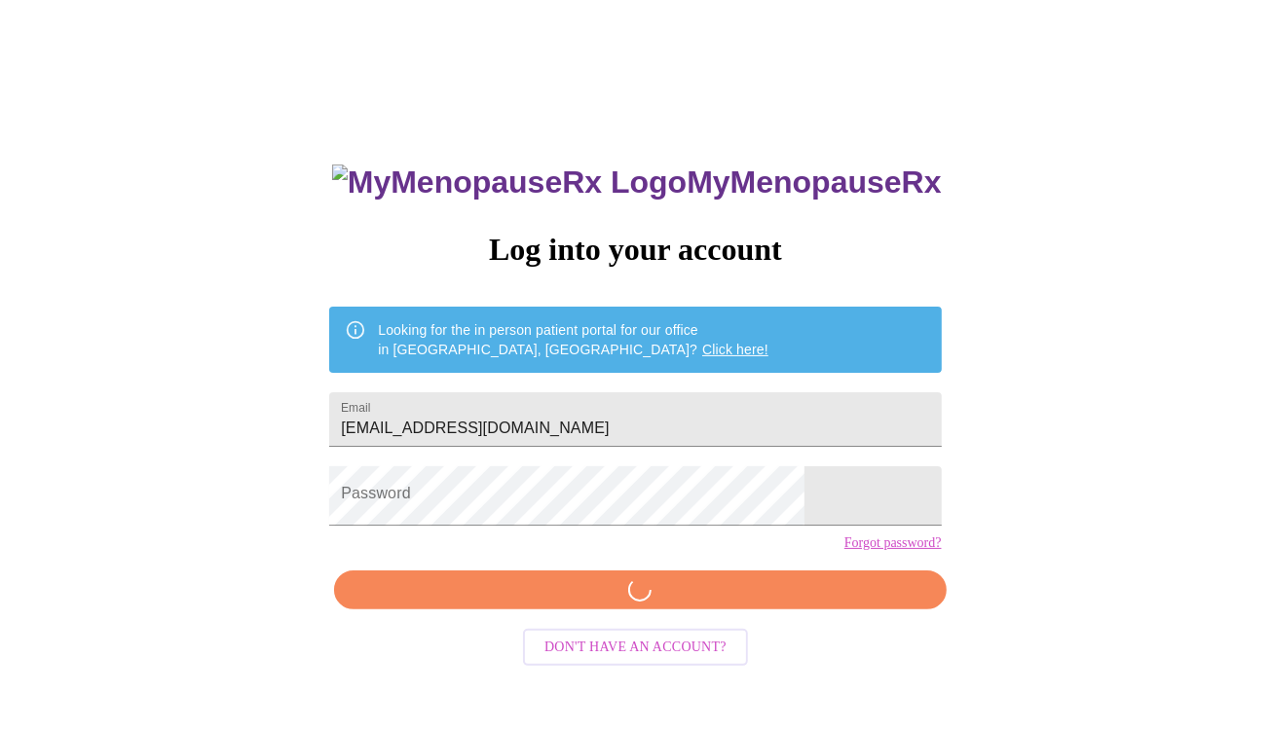
scroll to position [25, 0]
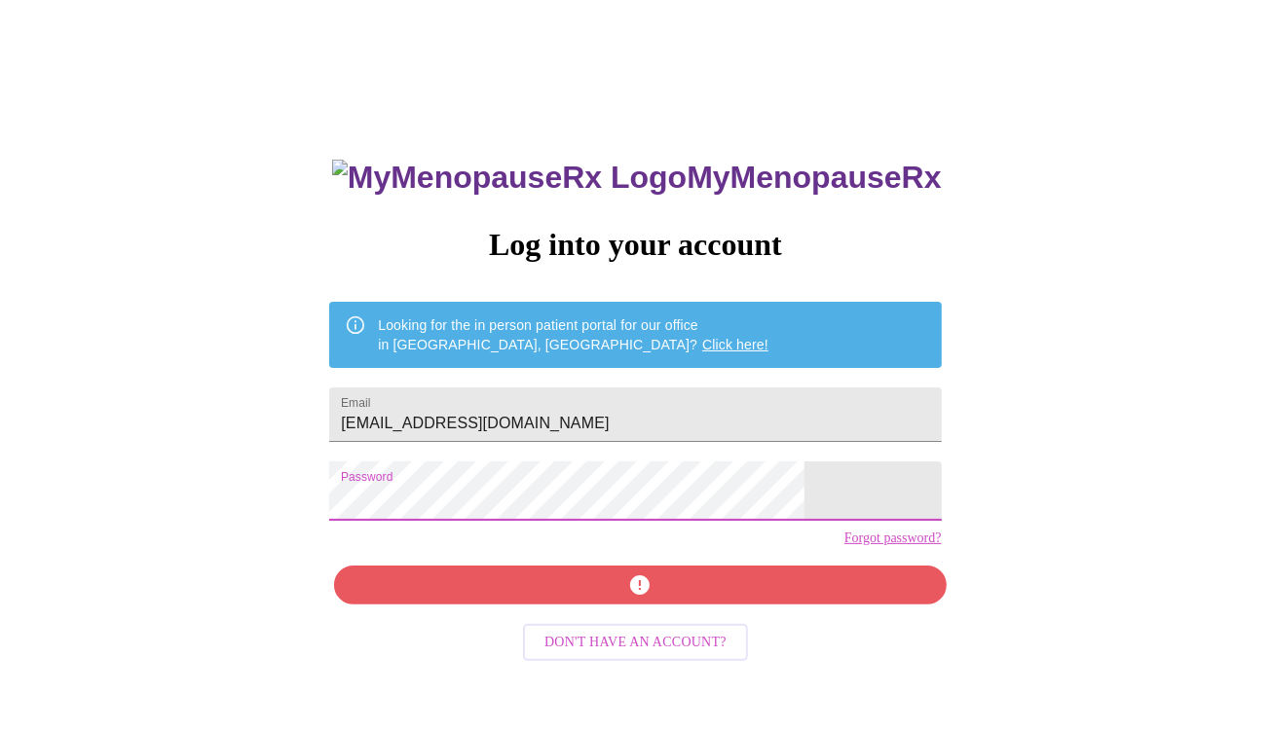
click at [663, 641] on div "MyMenopauseRx Log into your account Looking for the in person patient portal fo…" at bounding box center [635, 494] width 651 height 731
